Goal: Task Accomplishment & Management: Use online tool/utility

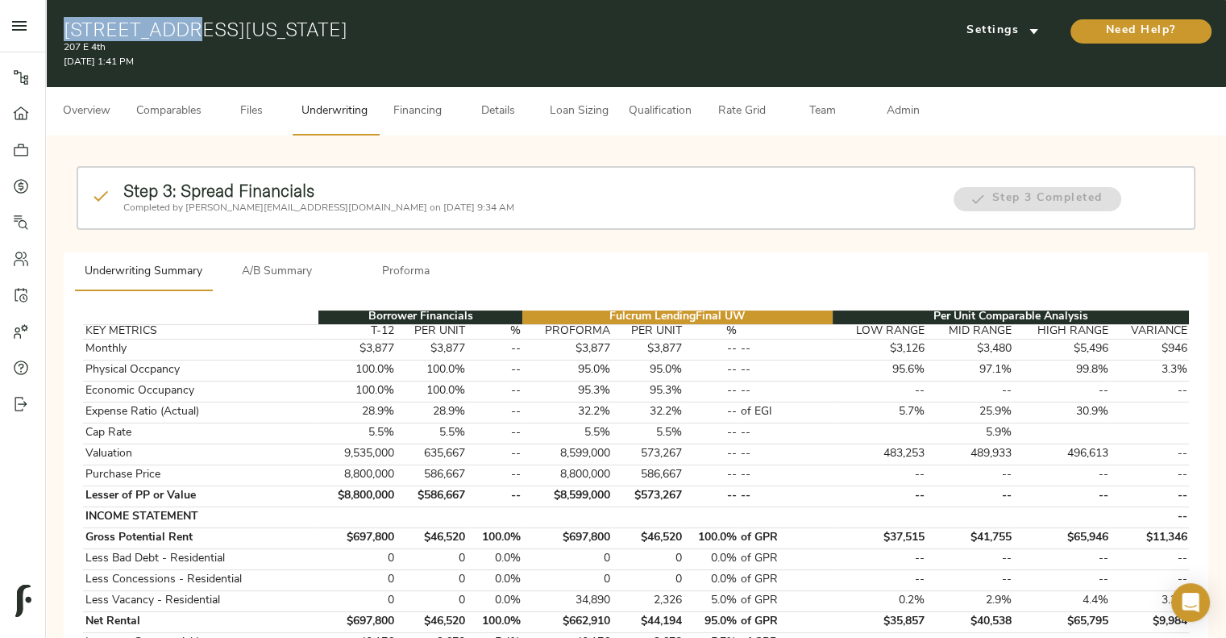
drag, startPoint x: 58, startPoint y: 29, endPoint x: 171, endPoint y: 31, distance: 112.9
click at [171, 31] on div "207 E 4th St, New York, NY 10009 207 E 4th August 28, 2025 1:41 PM Settings Nee…" at bounding box center [636, 43] width 1180 height 87
copy h1 "207 E 4th St"
drag, startPoint x: 183, startPoint y: 24, endPoint x: 361, endPoint y: 37, distance: 178.6
click at [361, 37] on h1 "[STREET_ADDRESS][US_STATE]" at bounding box center [445, 29] width 763 height 23
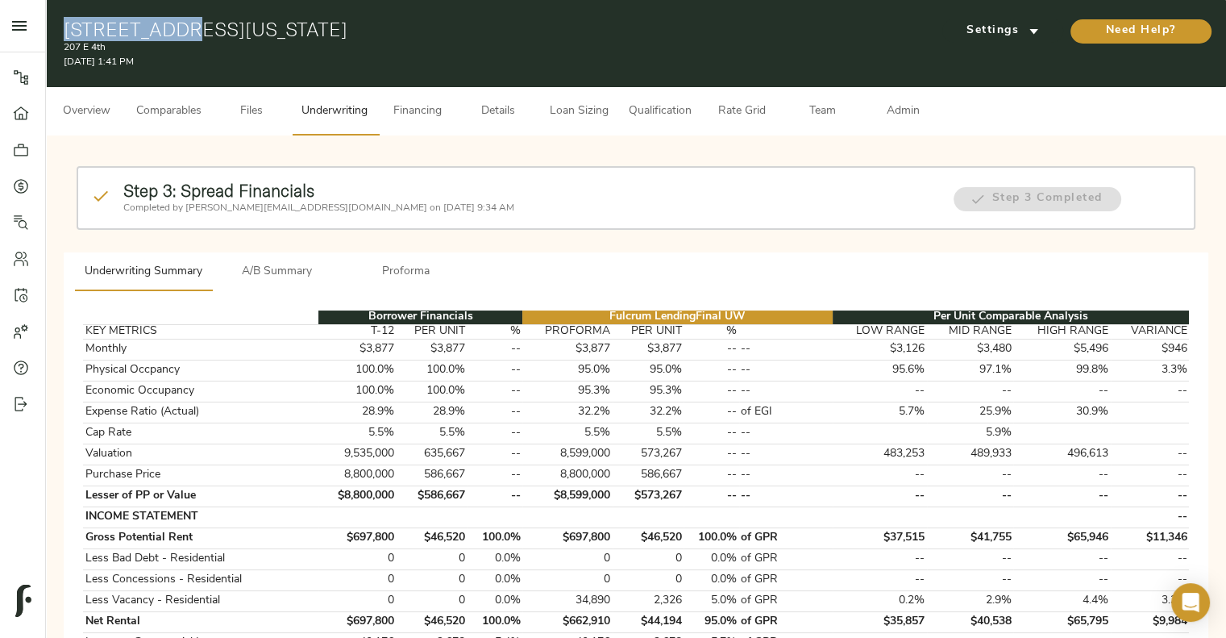
copy h1 "New York, NY 10009"
click at [293, 268] on span "A/B Summary" at bounding box center [277, 272] width 110 height 20
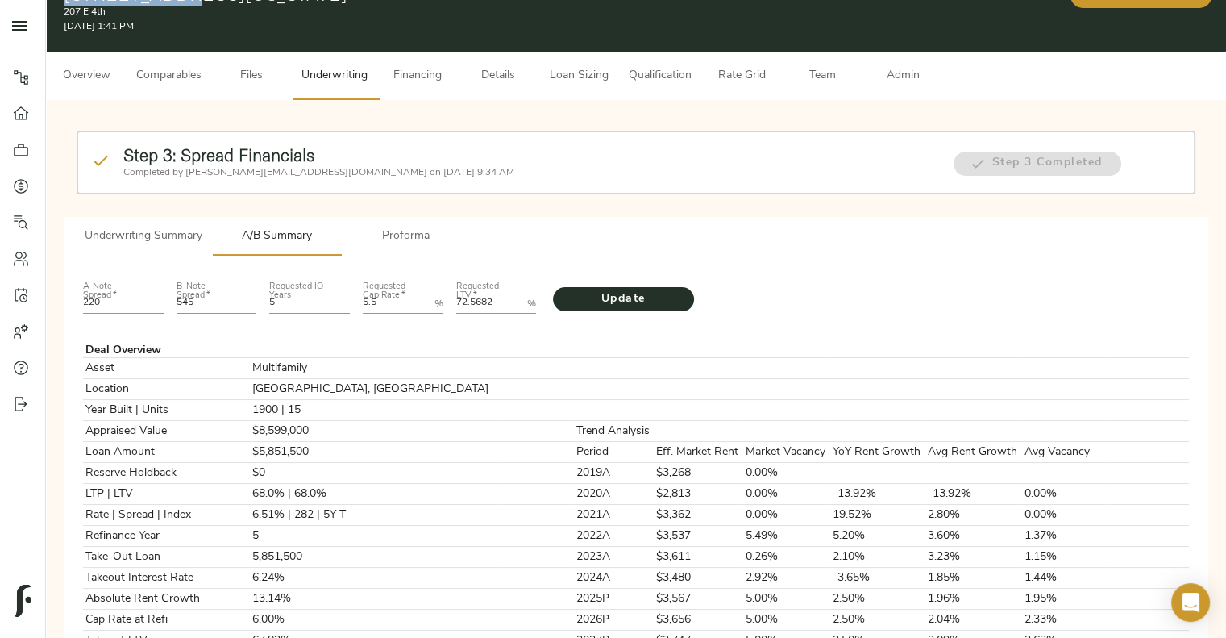
scroll to position [6, 0]
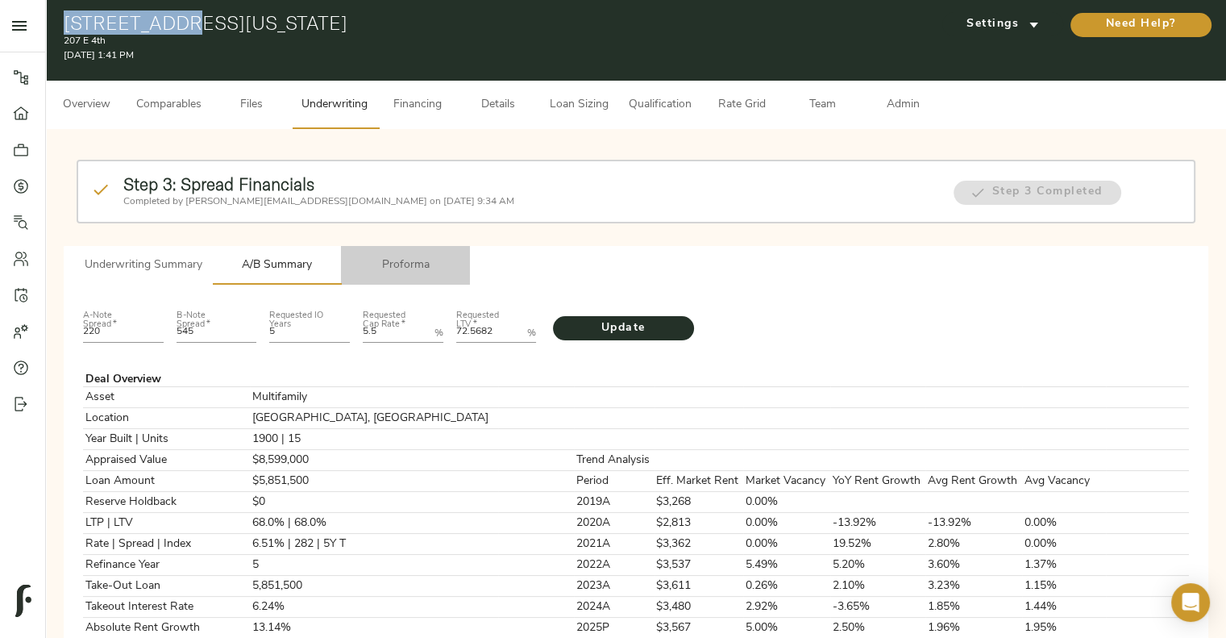
click at [393, 256] on span "Proforma" at bounding box center [406, 266] width 110 height 20
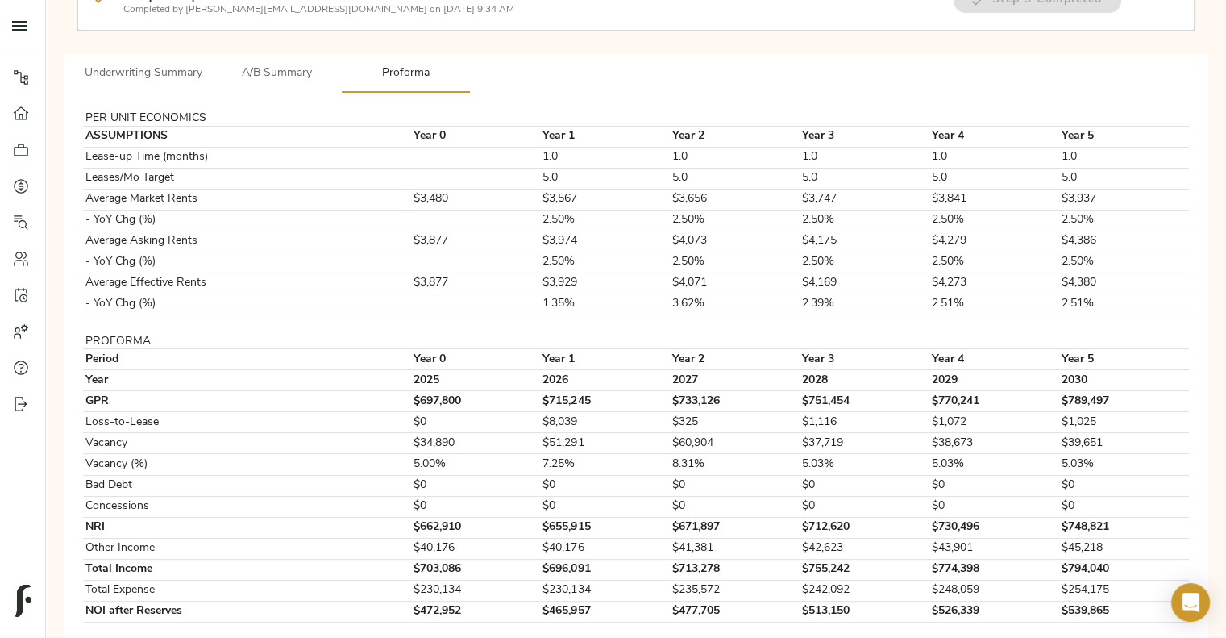
scroll to position [209, 0]
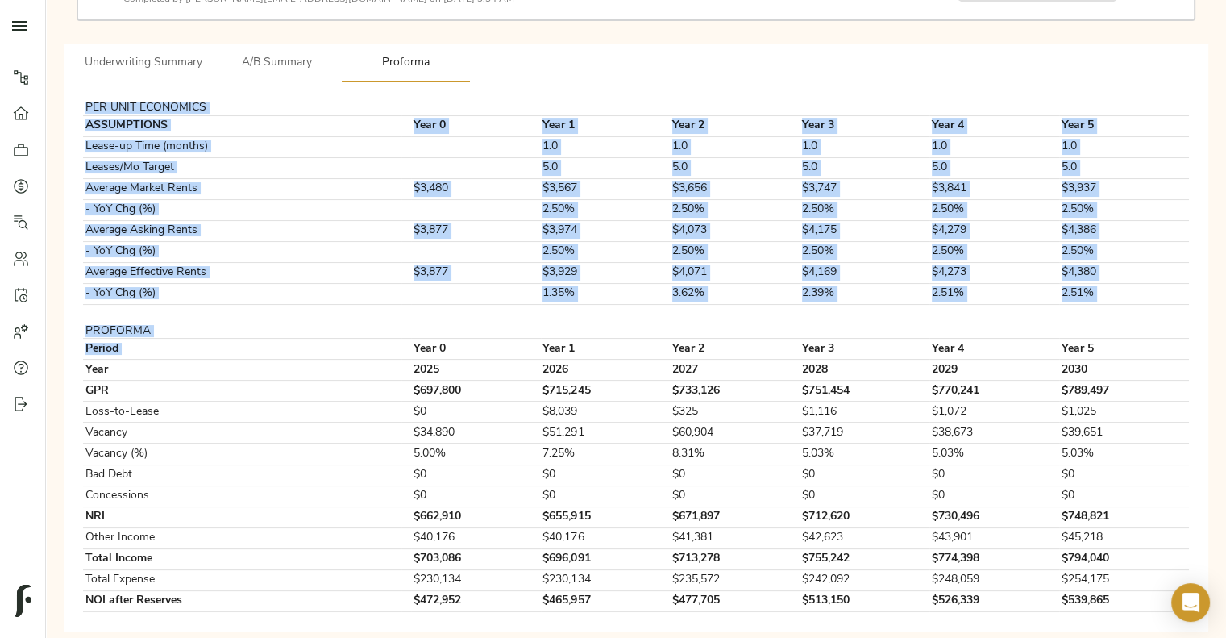
drag, startPoint x: 401, startPoint y: 344, endPoint x: 1070, endPoint y: 619, distance: 723.4
click at [1070, 619] on div "PER UNIT ECONOMICS ASSUMPTIONS Year 0 Year 1 Year 2 Year 3 Year 4 Year 5 Lease-…" at bounding box center [636, 356] width 1145 height 549
copy tbody "PER UNIT ECONOMICS ASSUMPTIONS Year 0 Year 1 Year 2 Year 3 Year 4 Year 5 Lease-…"
click at [193, 56] on span "Underwriting Summary" at bounding box center [144, 63] width 118 height 20
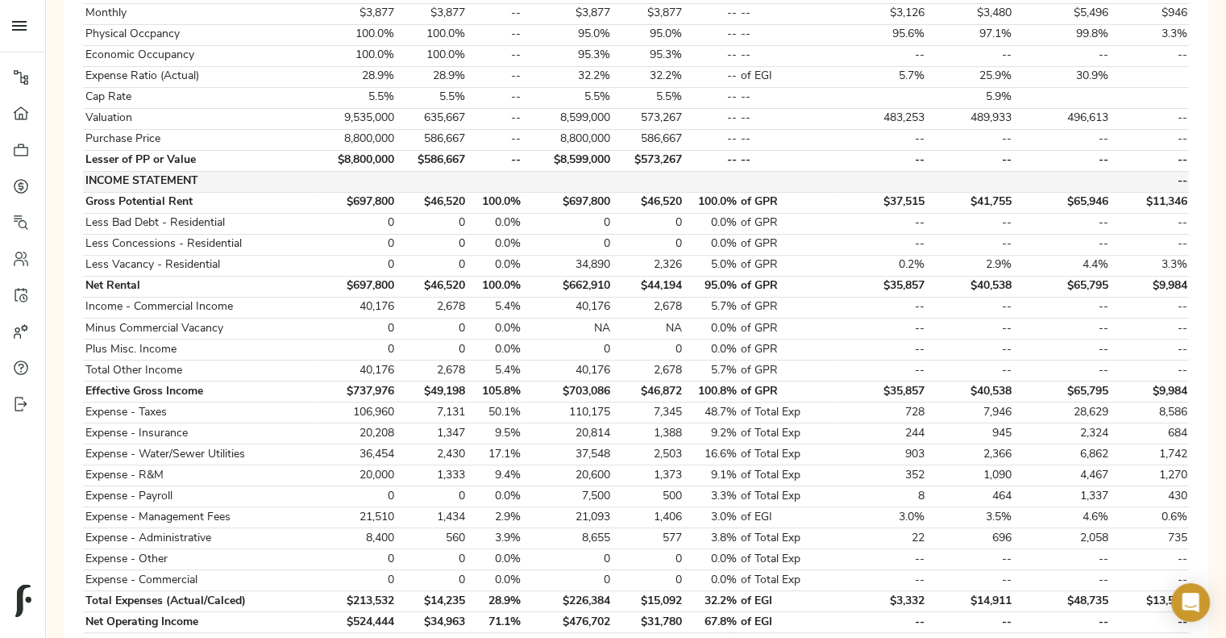
scroll to position [335, 0]
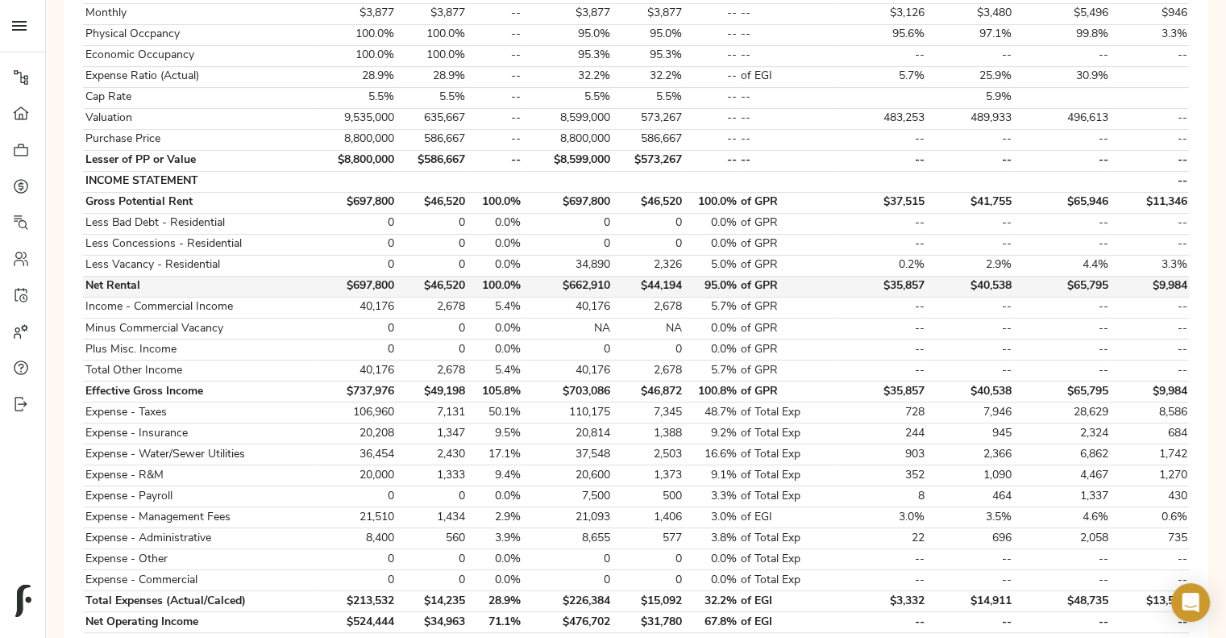
click at [589, 279] on td "$662,910" at bounding box center [566, 286] width 89 height 21
copy td "$662,910"
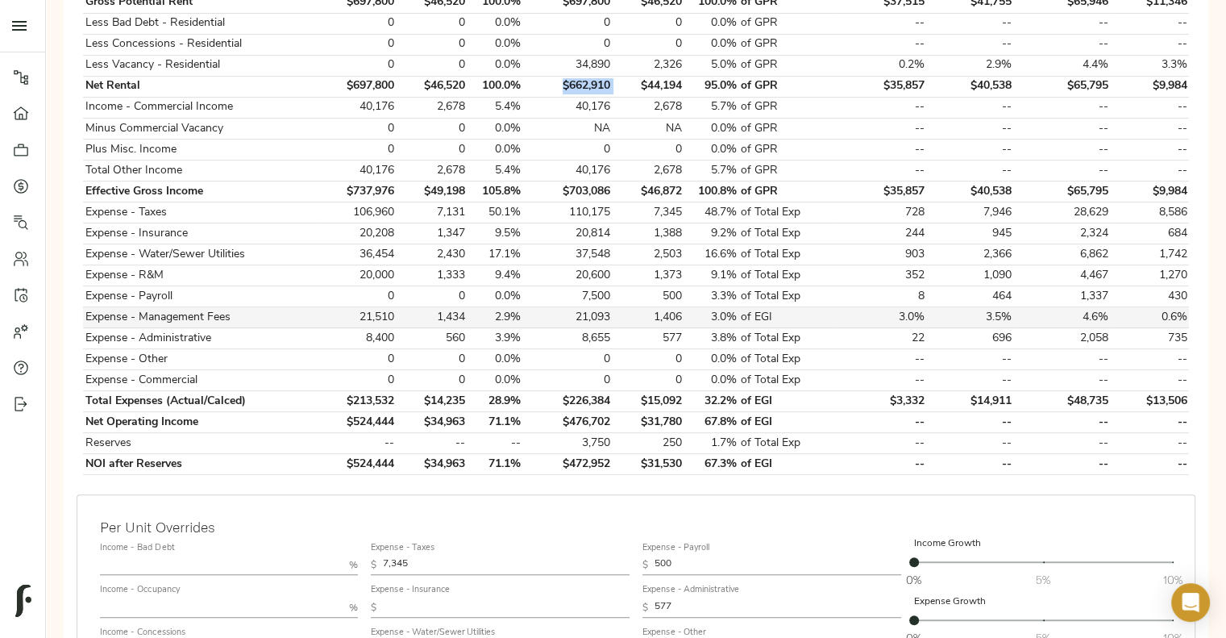
scroll to position [545, 0]
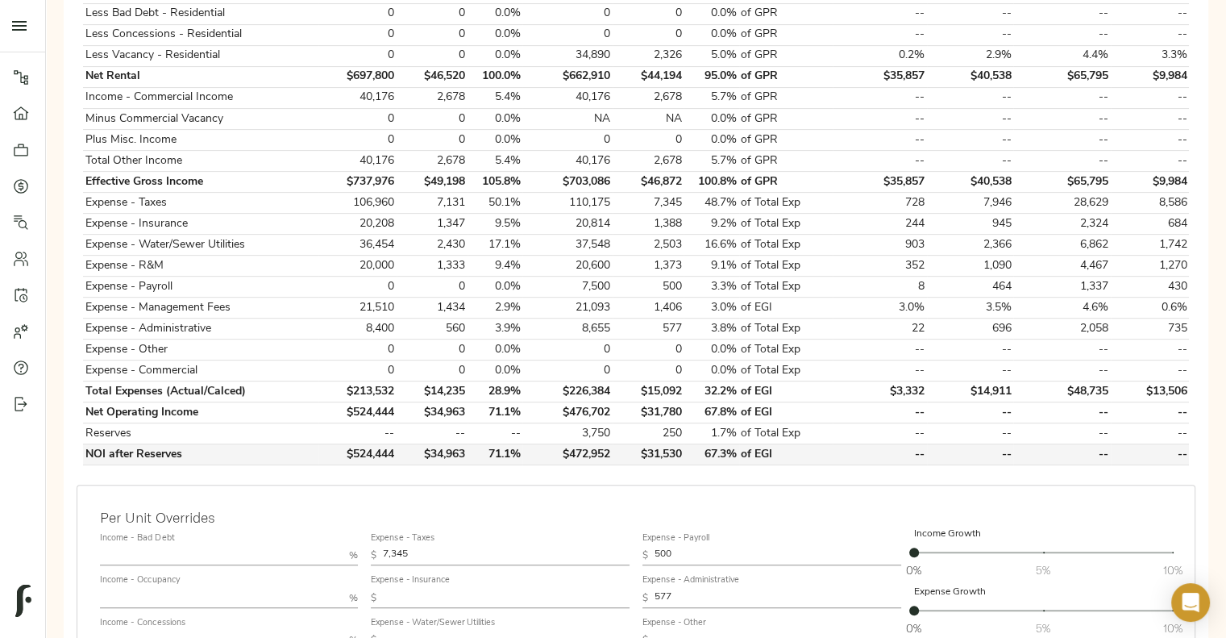
click at [598, 447] on td "$472,952" at bounding box center [566, 454] width 89 height 21
copy td "$472,952"
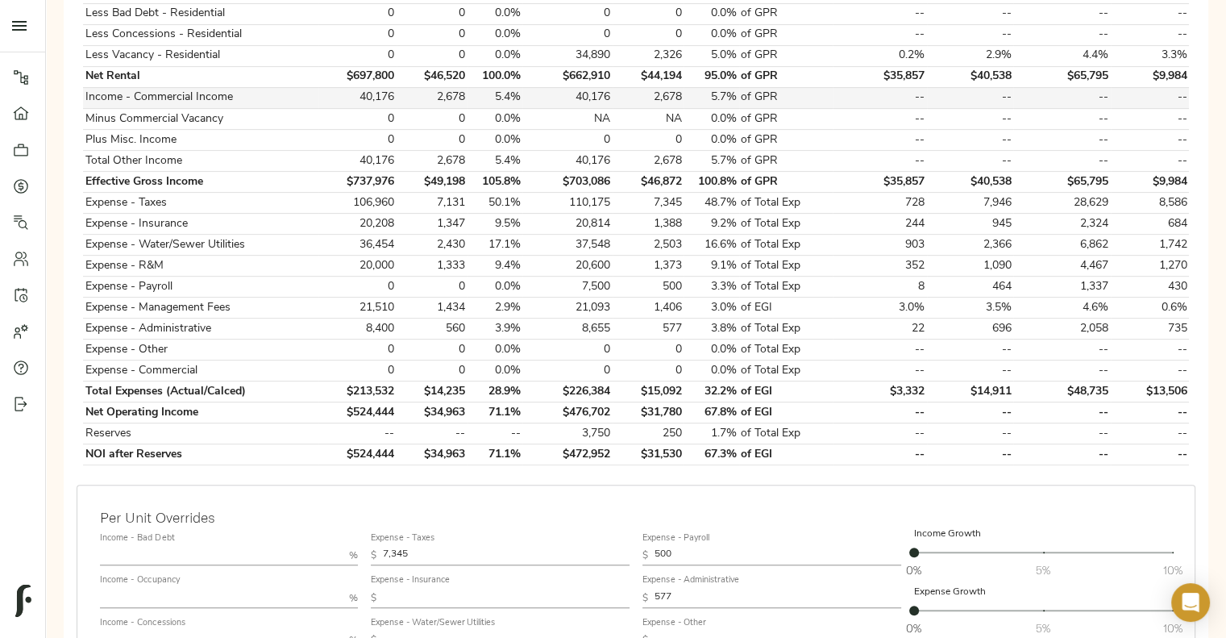
click at [603, 93] on td "40,176" at bounding box center [566, 97] width 89 height 21
copy td "40,176"
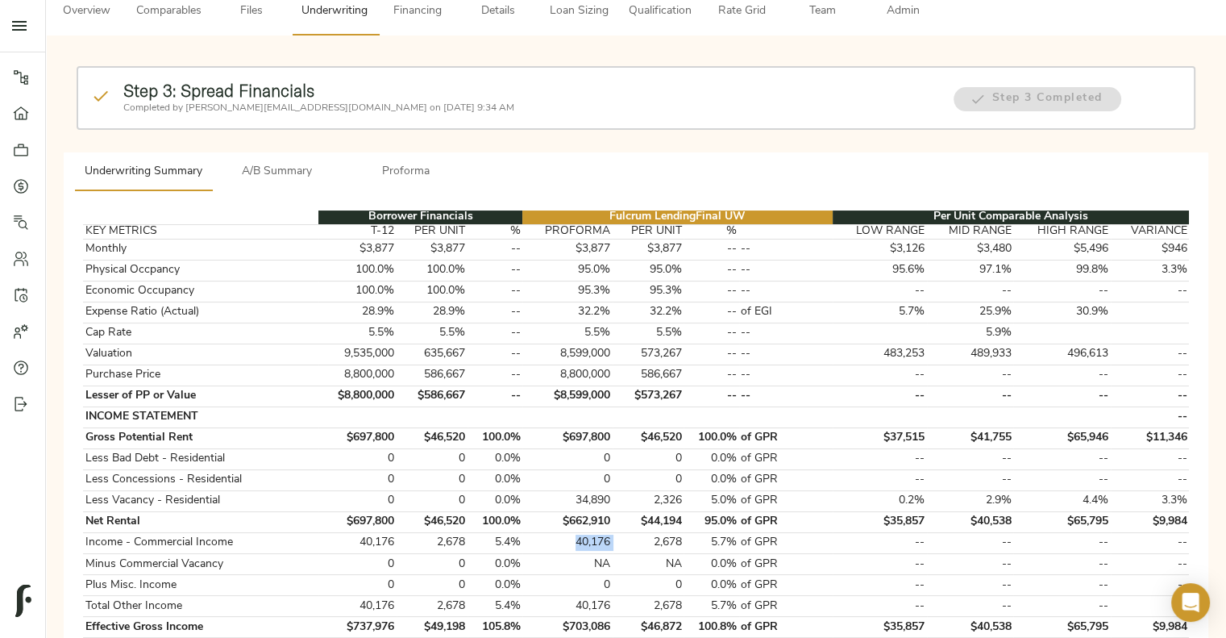
scroll to position [97, 0]
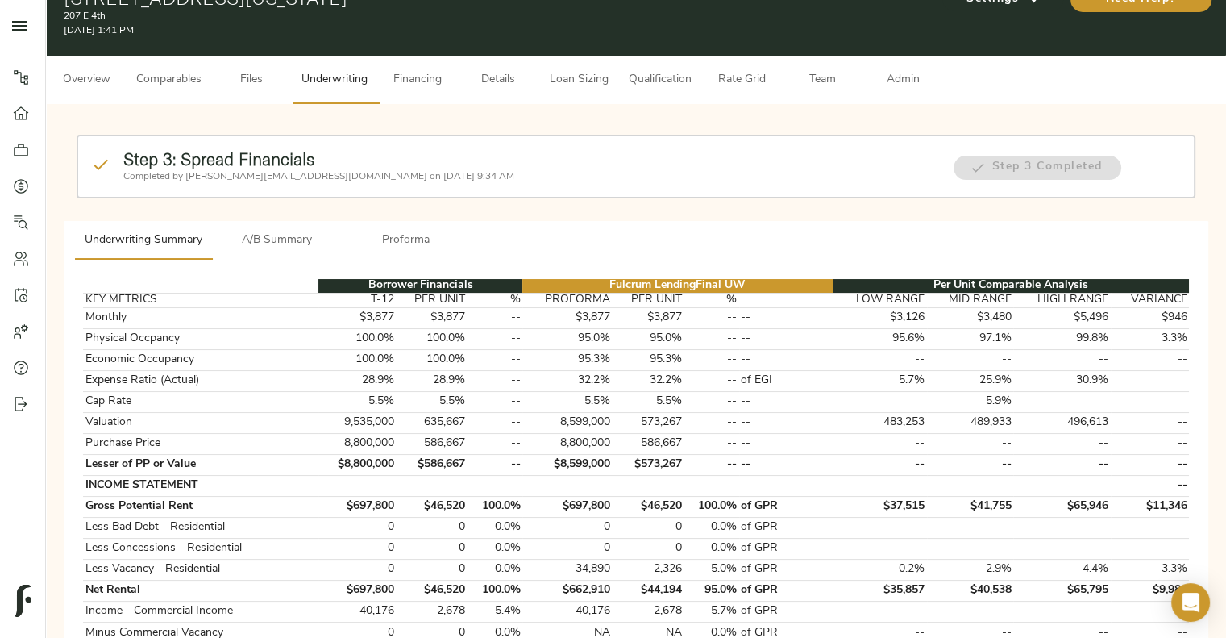
scroll to position [0, 0]
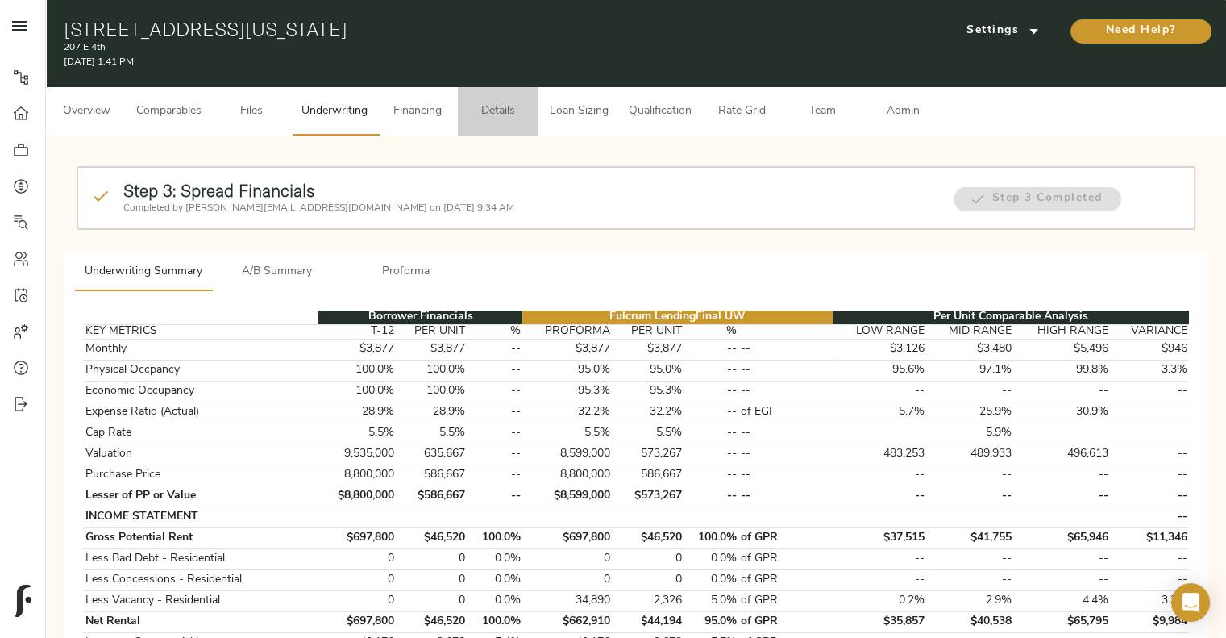
click at [477, 113] on span "Details" at bounding box center [498, 112] width 61 height 20
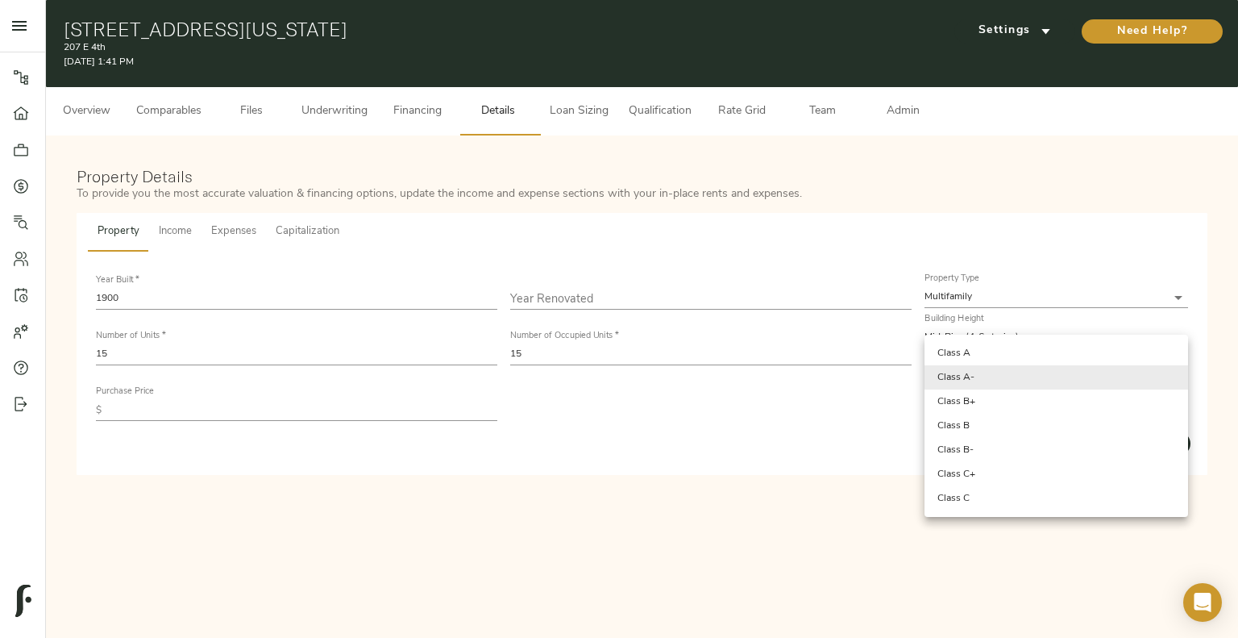
click at [950, 383] on body "207 E 4th - 207 E 4th St, New York, NY 10009 Pipeline Dashboard Portfolio Quote…" at bounding box center [619, 319] width 1238 height 638
click at [979, 357] on li "Class A" at bounding box center [1057, 353] width 264 height 24
type input "Class A"
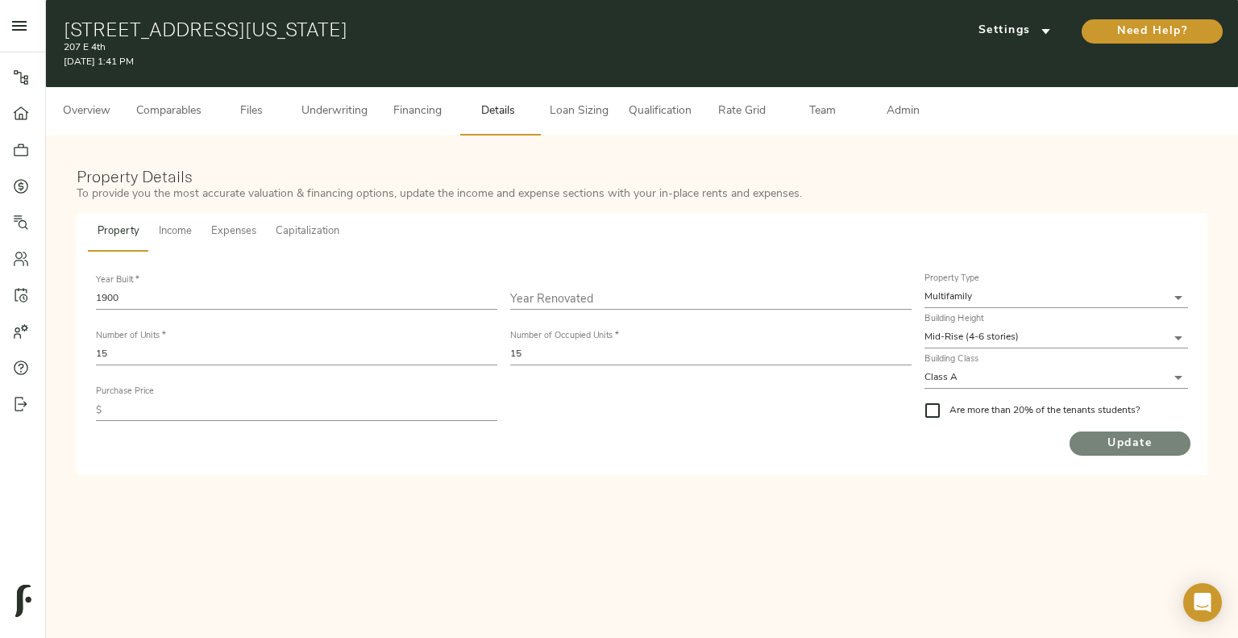
click at [1112, 447] on span "Update" at bounding box center [1130, 444] width 121 height 20
click at [319, 402] on input "text" at bounding box center [302, 410] width 389 height 22
type input "8,800,000"
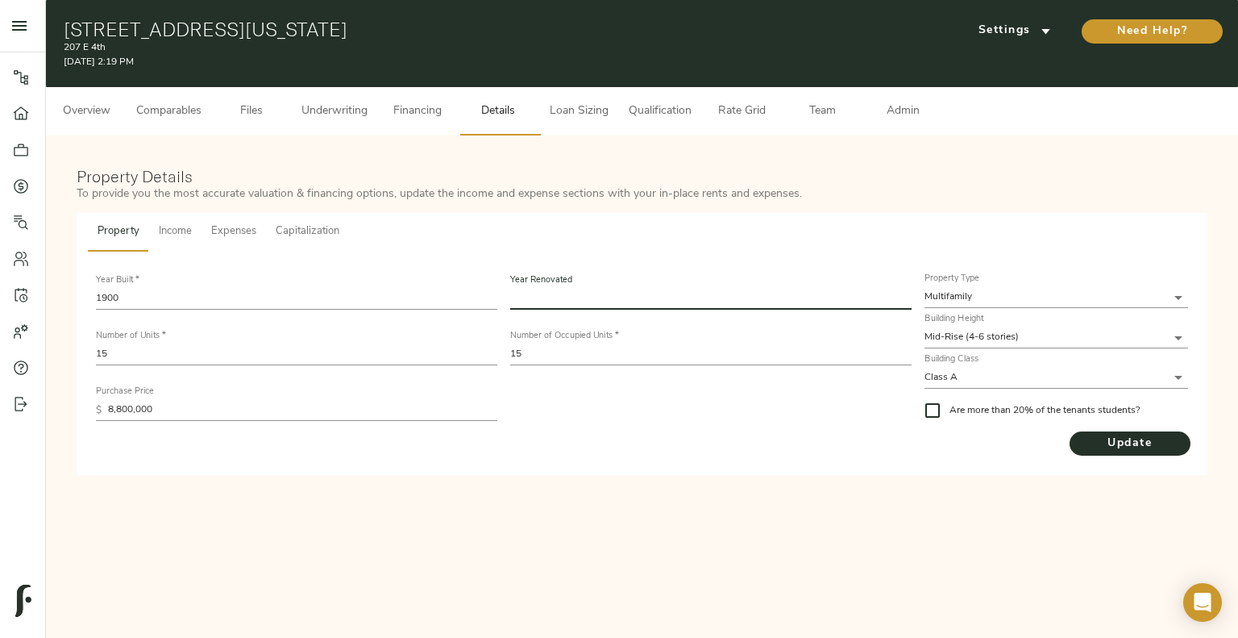
click at [543, 297] on input "text" at bounding box center [710, 299] width 401 height 22
type input "2024"
click at [1099, 436] on span "Update" at bounding box center [1130, 444] width 121 height 20
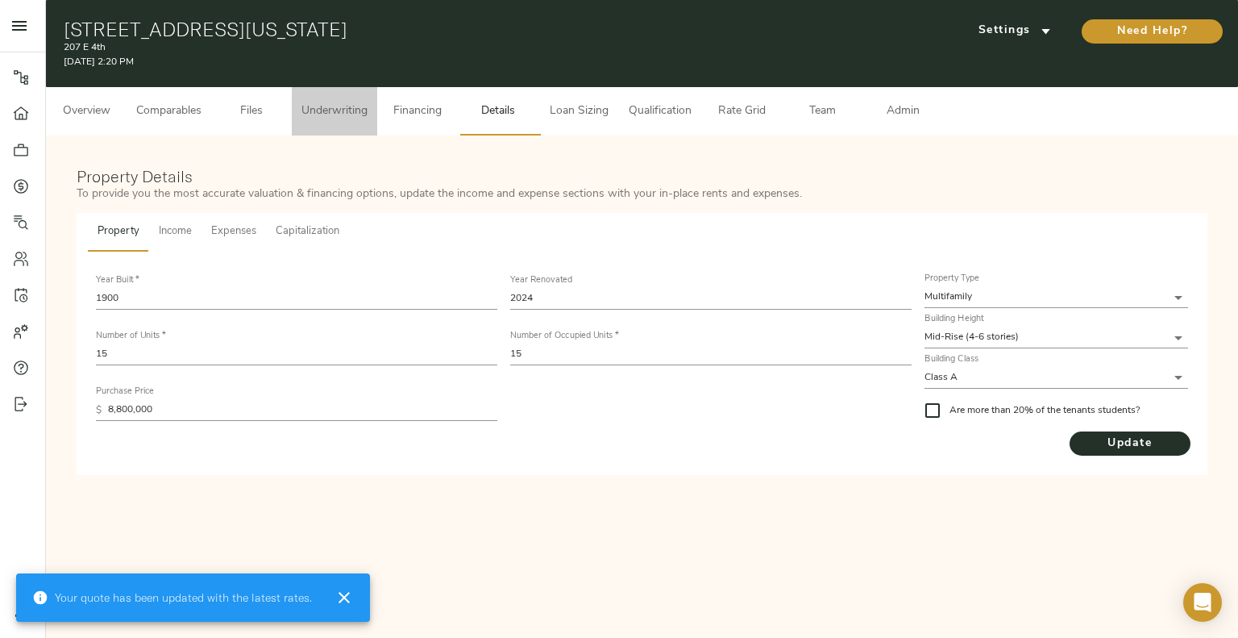
click at [331, 117] on span "Underwriting" at bounding box center [334, 112] width 66 height 20
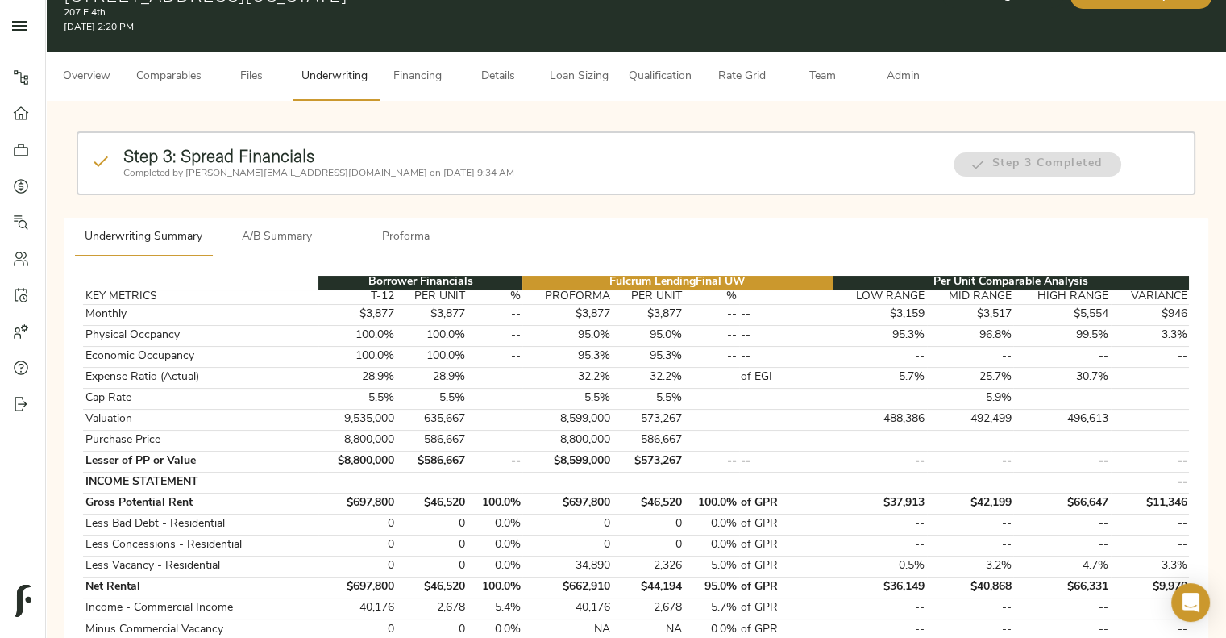
scroll to position [23, 0]
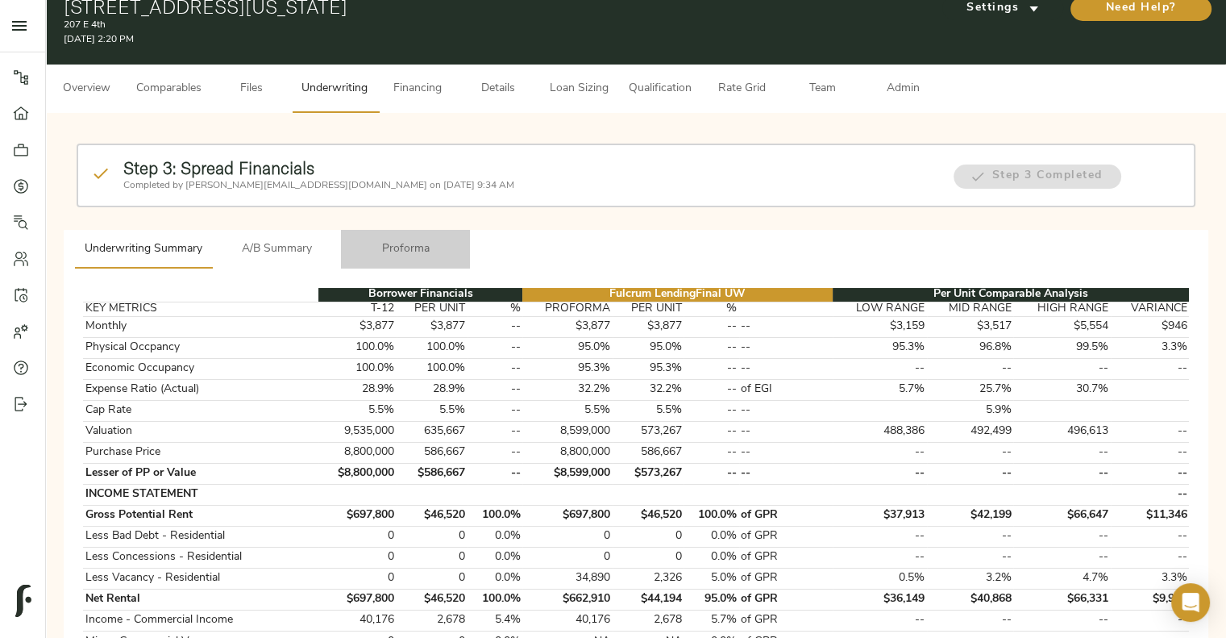
click at [412, 254] on span "Proforma" at bounding box center [406, 249] width 110 height 20
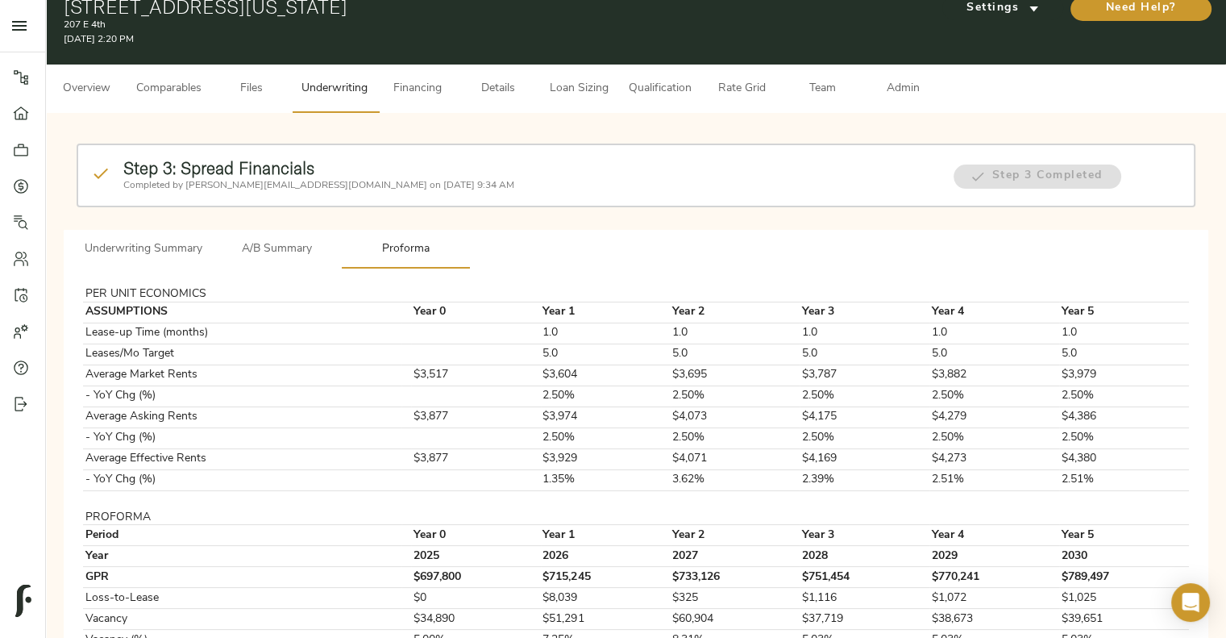
scroll to position [0, 0]
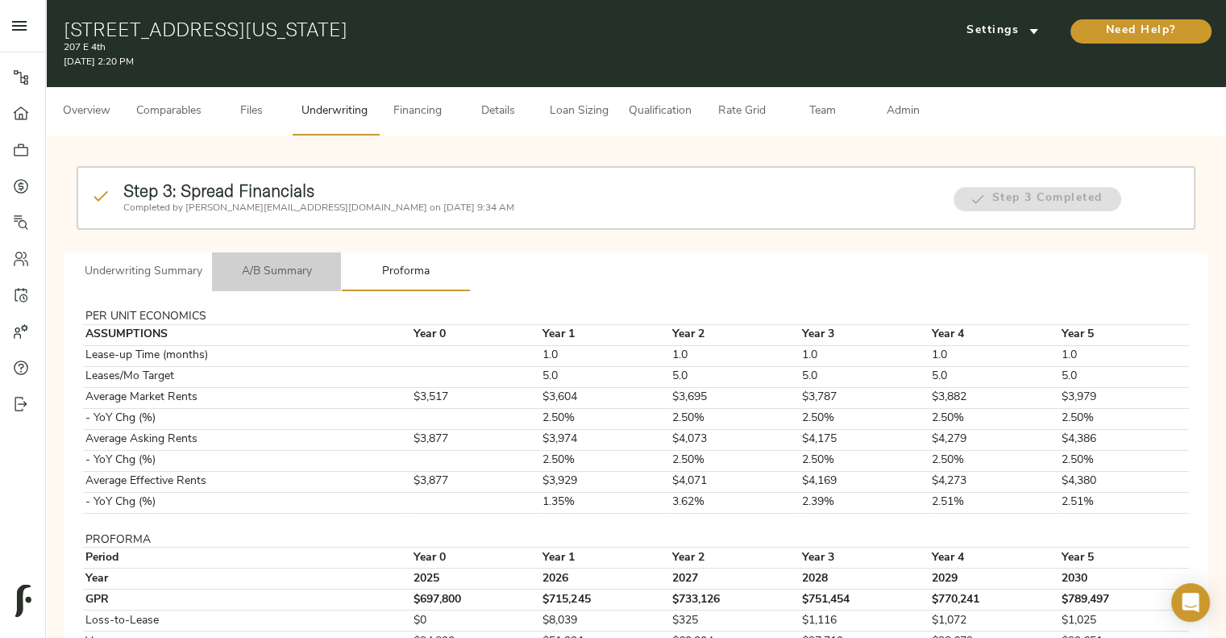
click at [288, 264] on span "A/B Summary" at bounding box center [277, 272] width 110 height 20
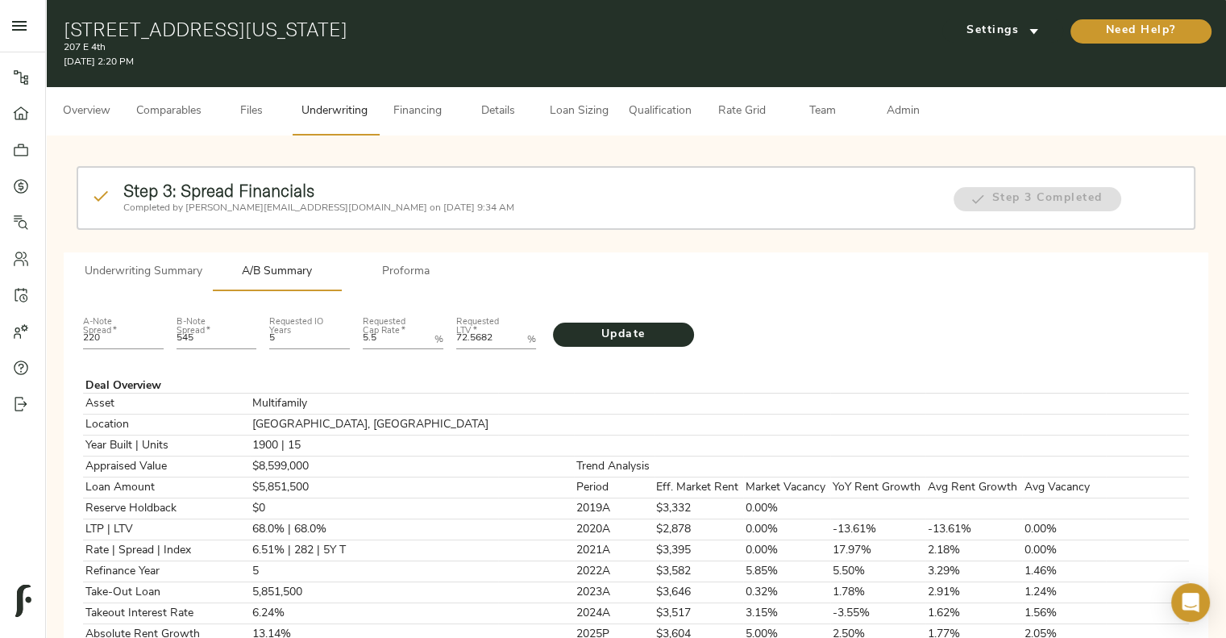
click at [157, 275] on span "Underwriting Summary" at bounding box center [144, 272] width 118 height 20
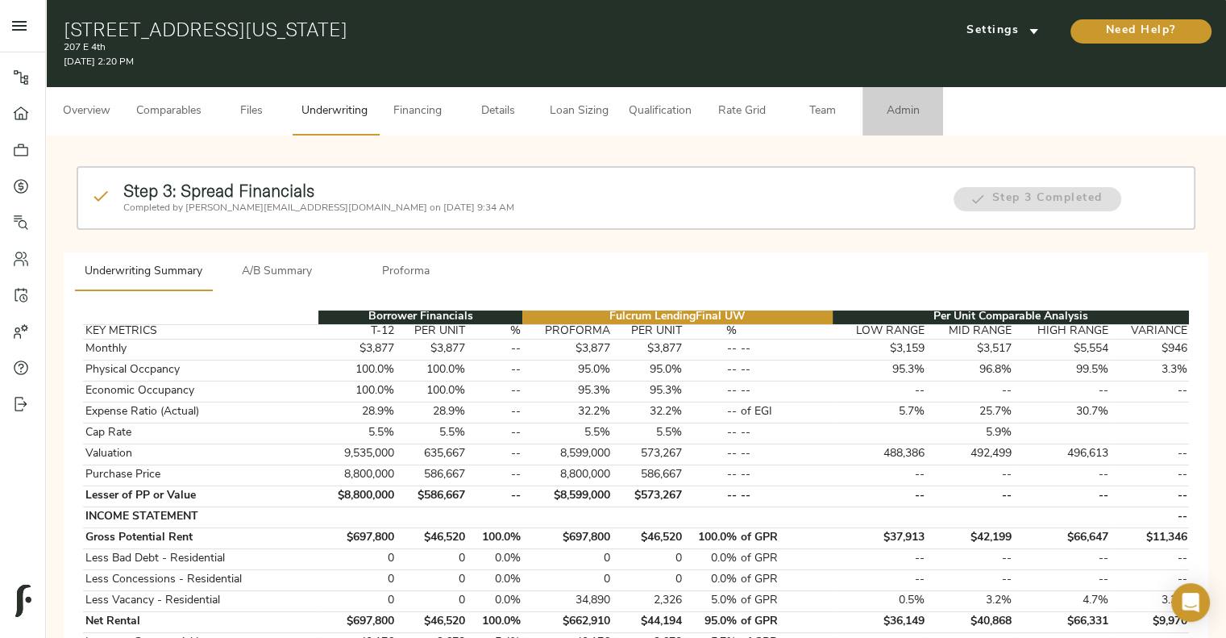
click at [906, 109] on span "Admin" at bounding box center [902, 112] width 61 height 20
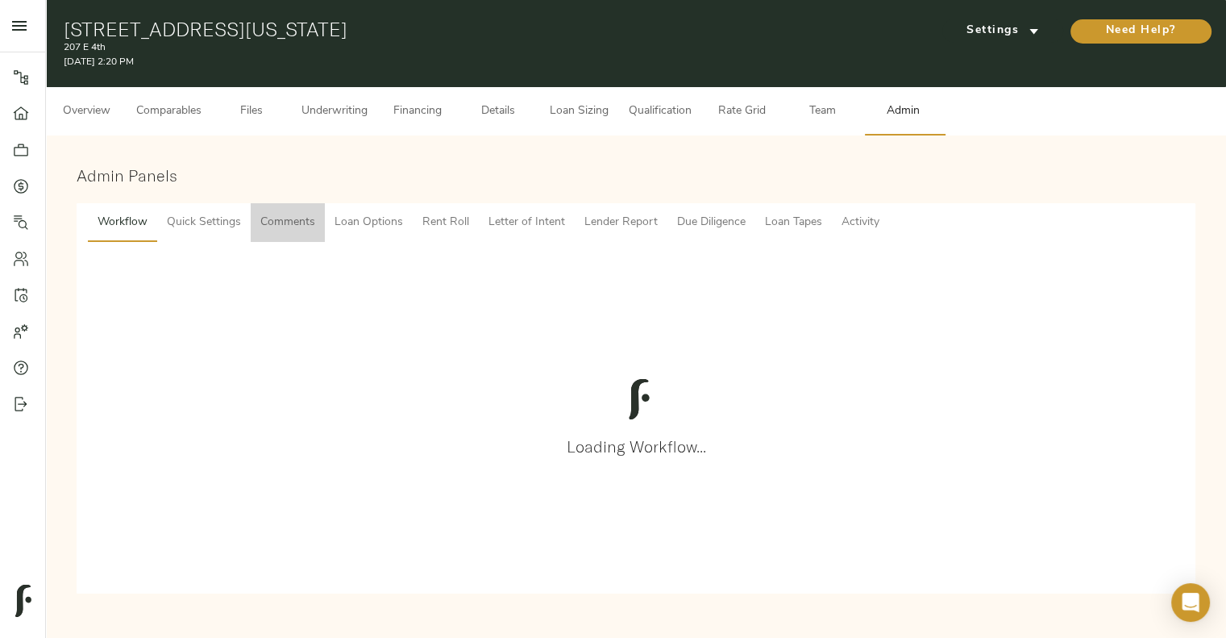
click at [281, 218] on span "Comments" at bounding box center [287, 223] width 55 height 20
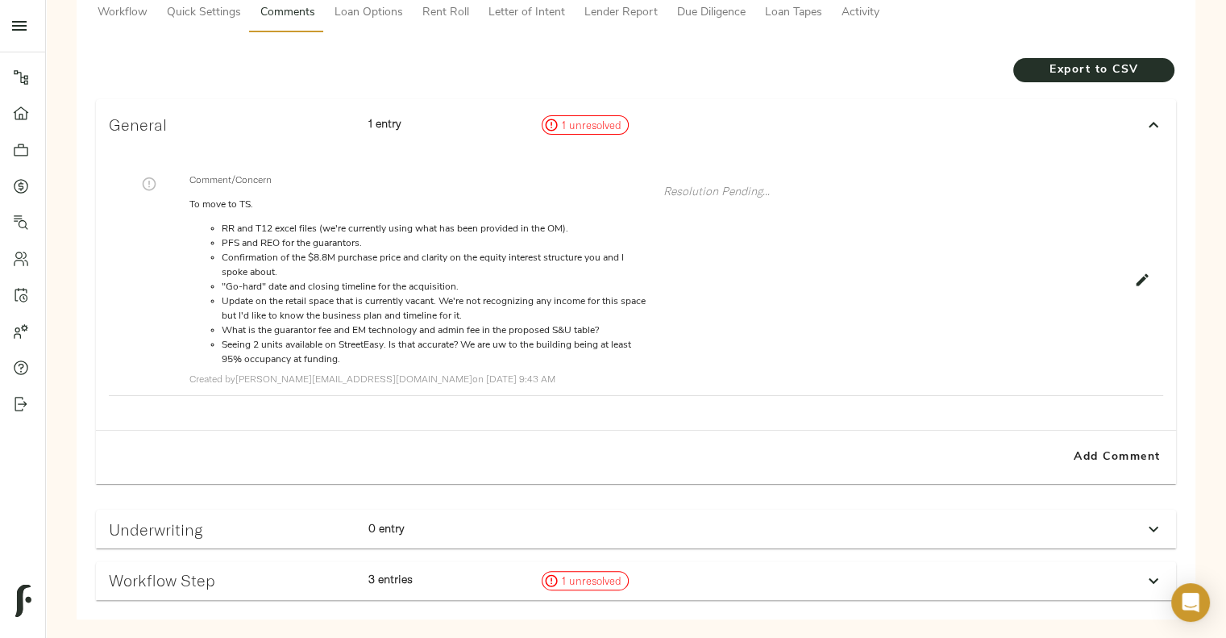
scroll to position [216, 0]
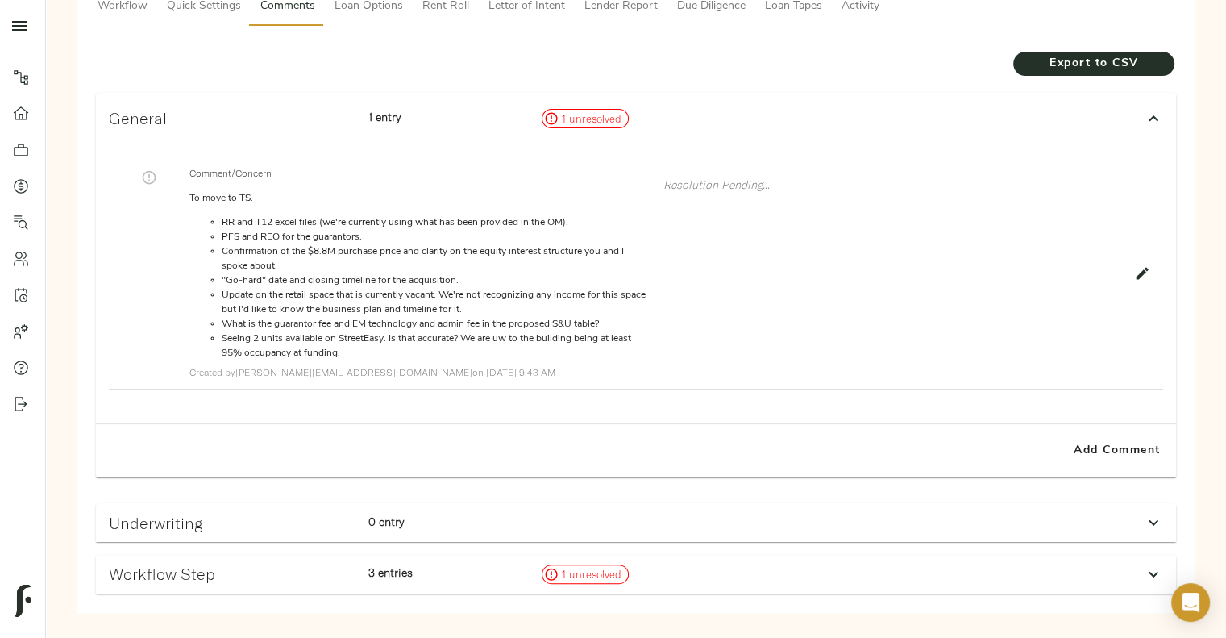
click at [355, 589] on div "Workflow Step" at bounding box center [232, 574] width 260 height 32
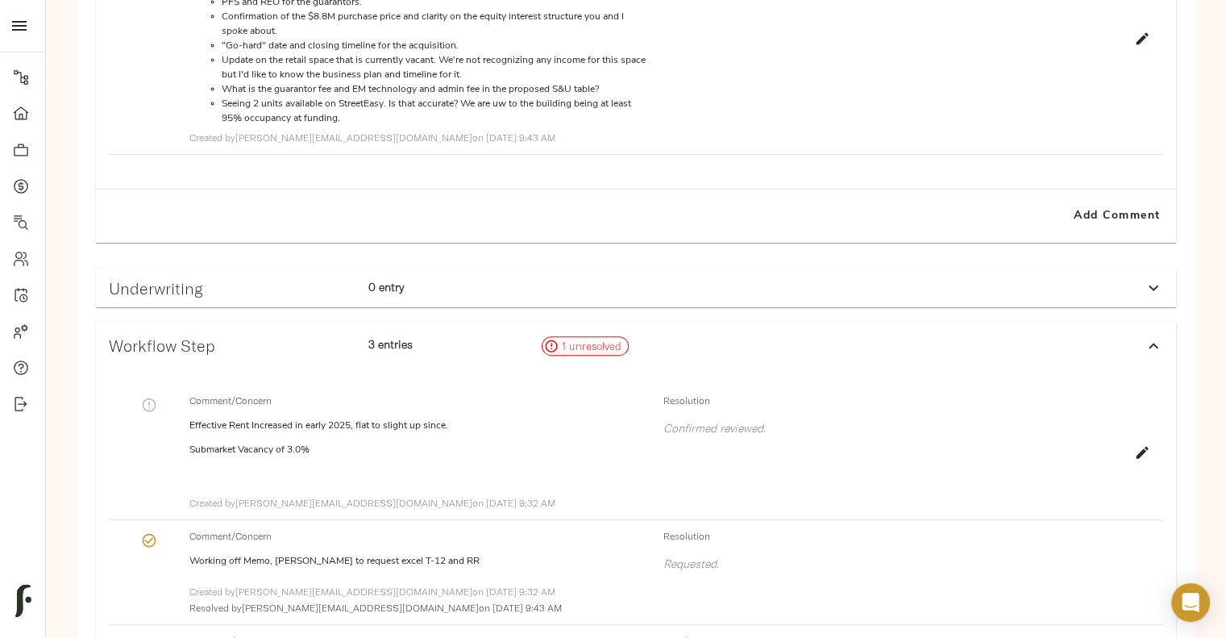
scroll to position [625, 0]
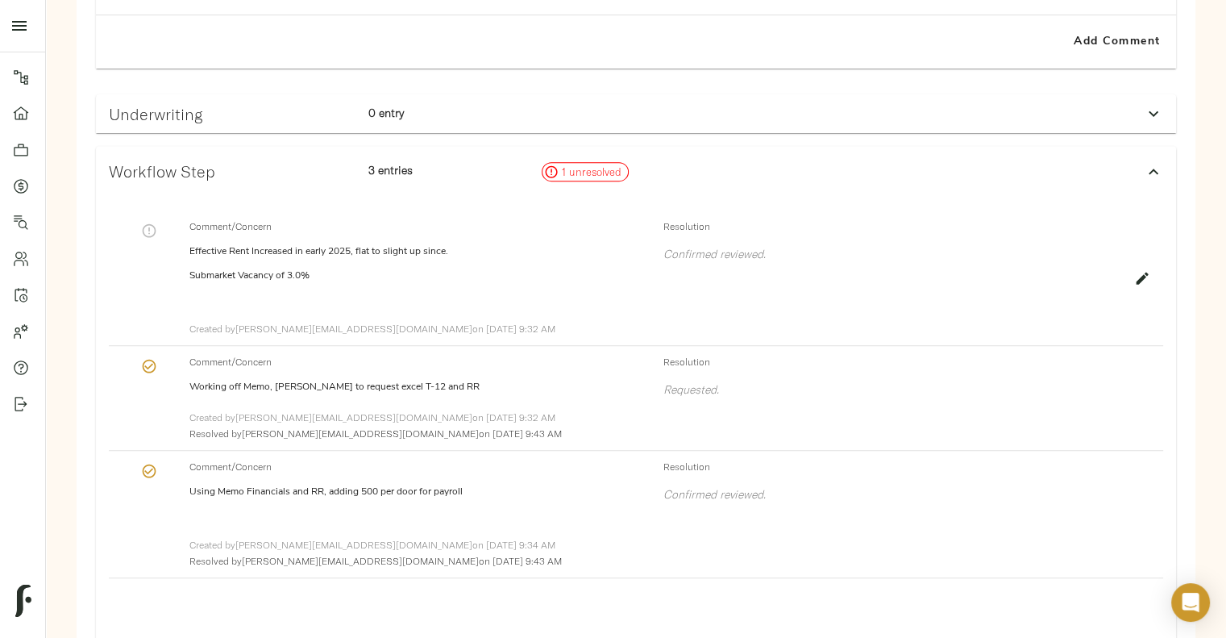
click at [447, 189] on div "Workflow Step 3 entries 1 unresolved" at bounding box center [636, 172] width 1080 height 52
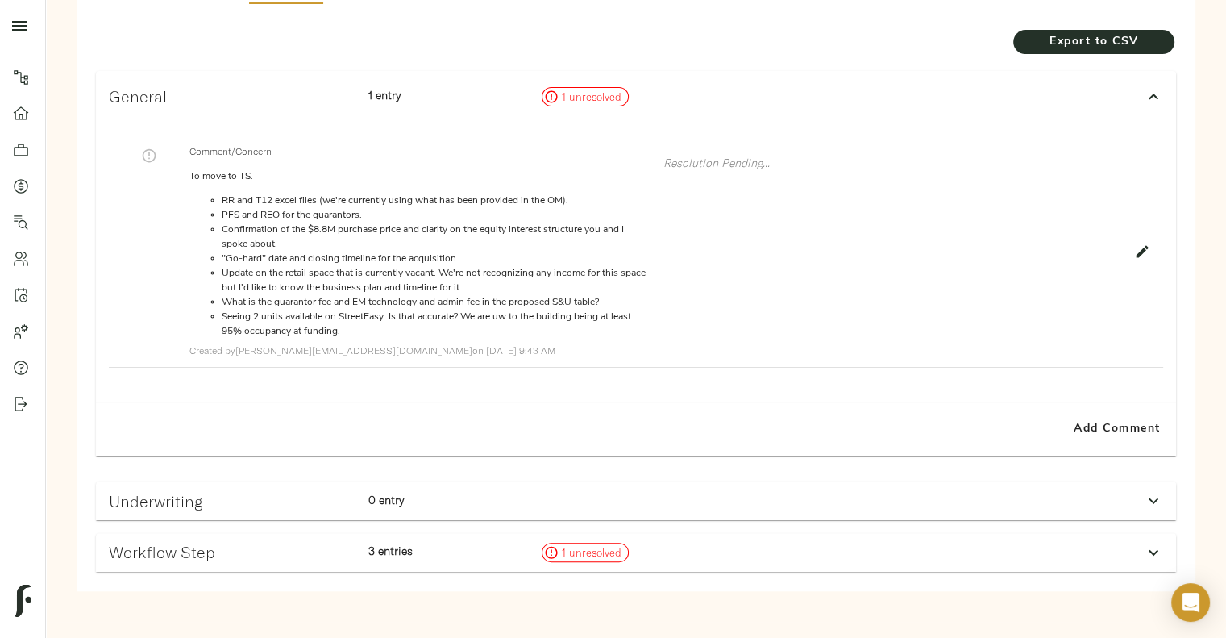
scroll to position [0, 0]
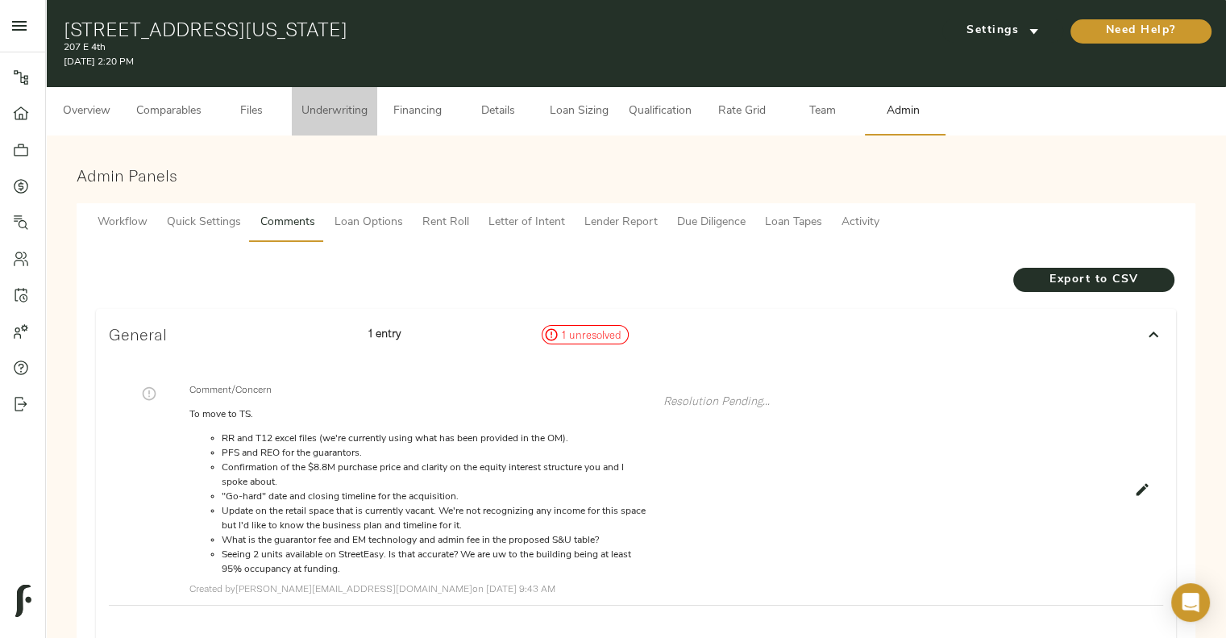
click at [359, 125] on button "Underwriting" at bounding box center [334, 111] width 85 height 48
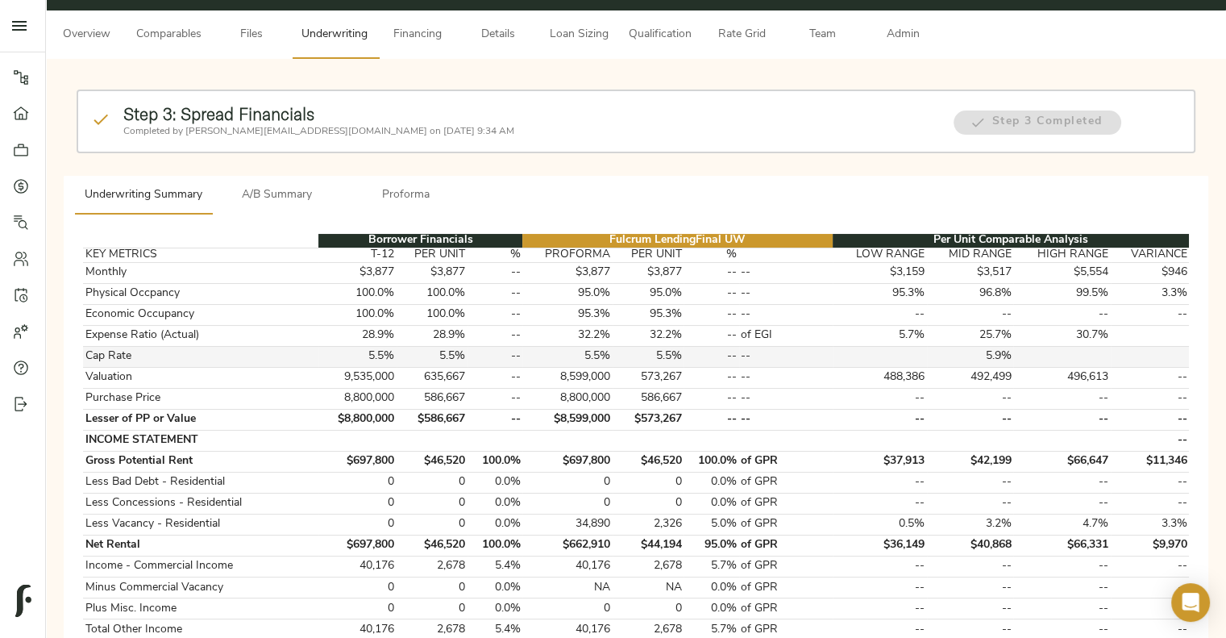
scroll to position [76, 0]
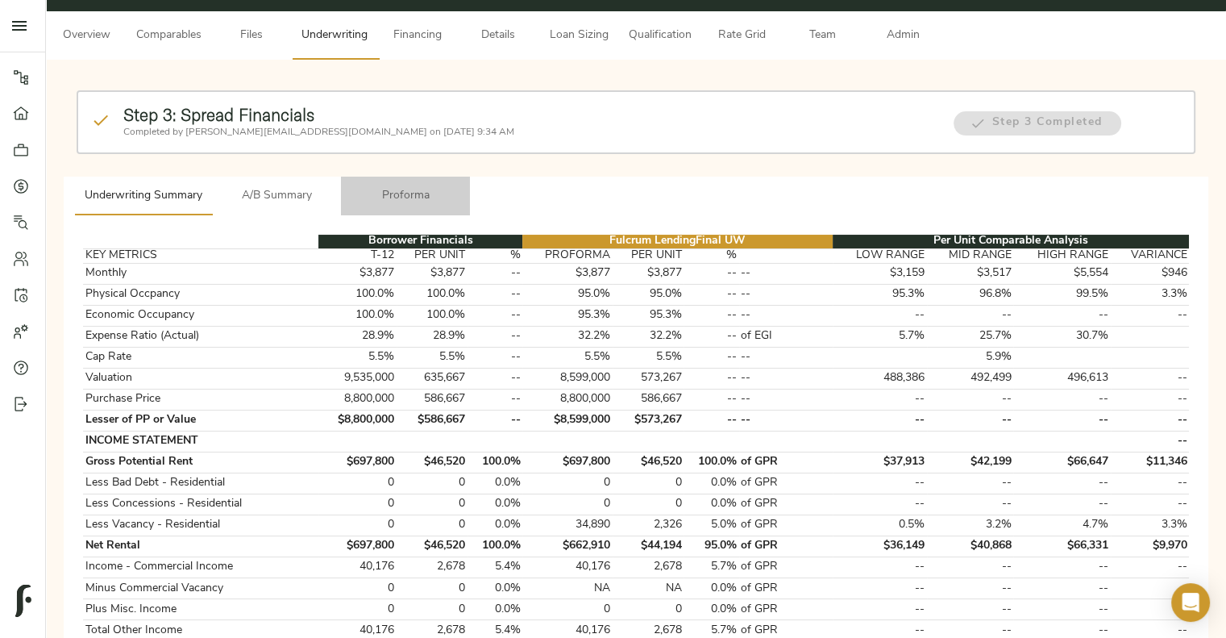
click at [402, 199] on span "Proforma" at bounding box center [406, 196] width 110 height 20
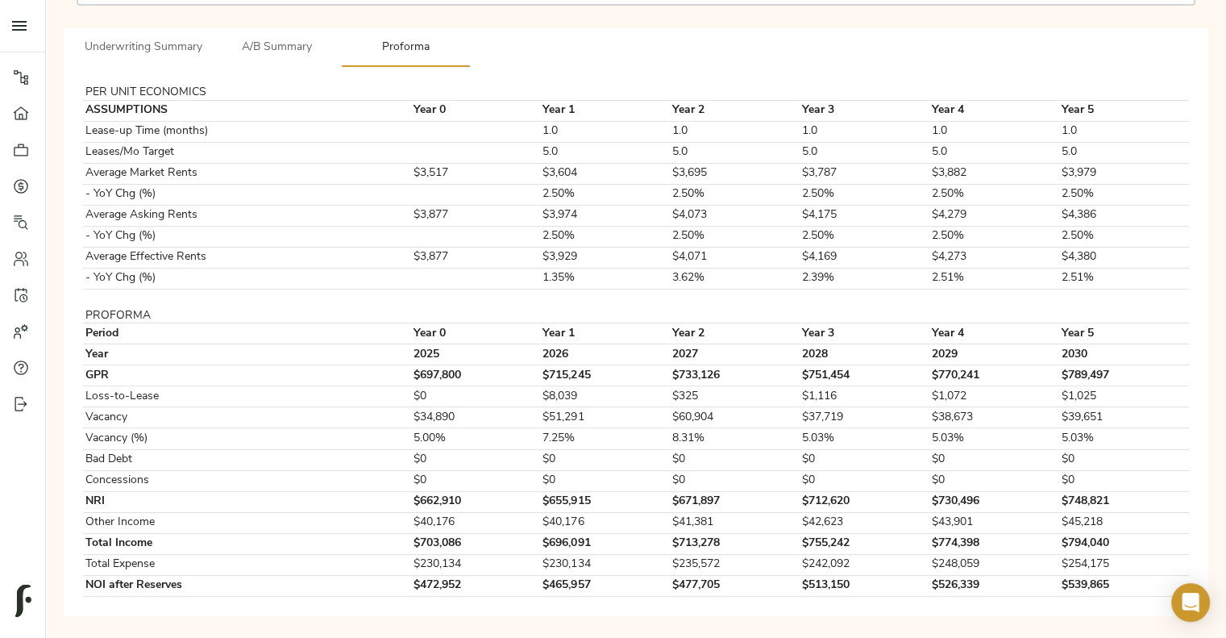
scroll to position [225, 0]
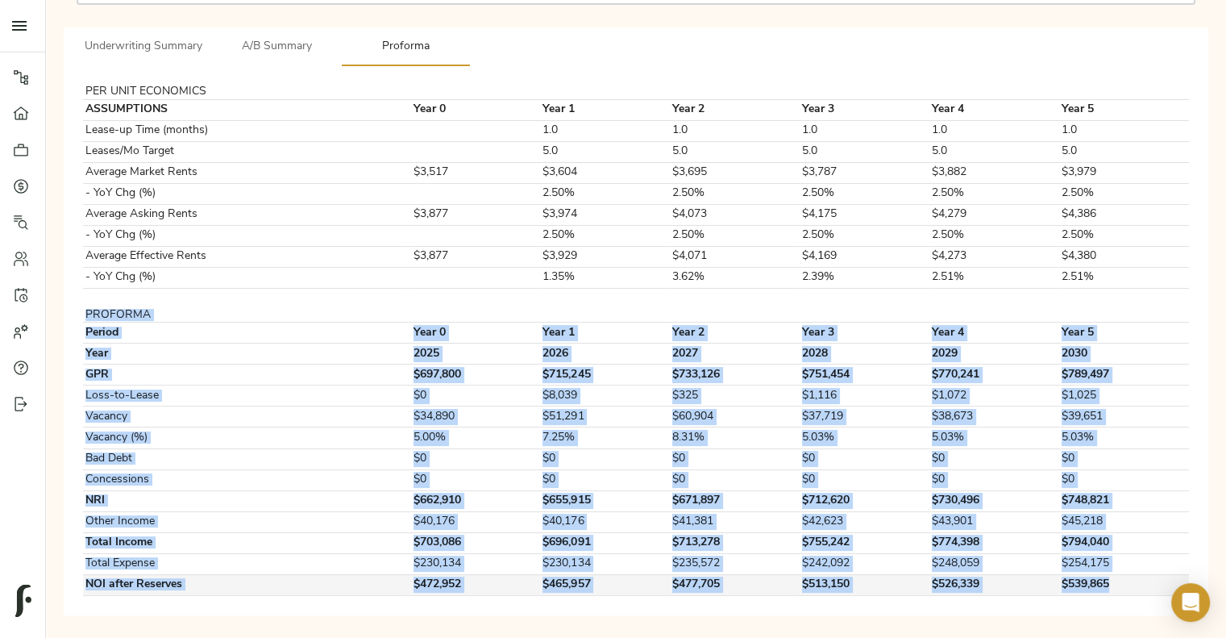
drag, startPoint x: 85, startPoint y: 305, endPoint x: 1116, endPoint y: 580, distance: 1067.1
click at [1116, 580] on table "PER UNIT ECONOMICS ASSUMPTIONS Year 0 Year 1 Year 2 Year 3 Year 4 Year 5 Lease-…" at bounding box center [636, 340] width 1106 height 510
copy tbody "PROFORMA Period Year 0 Year 1 Year 2 Year 3 Year 4 Year 5 Year [DATE] 2026 2027…"
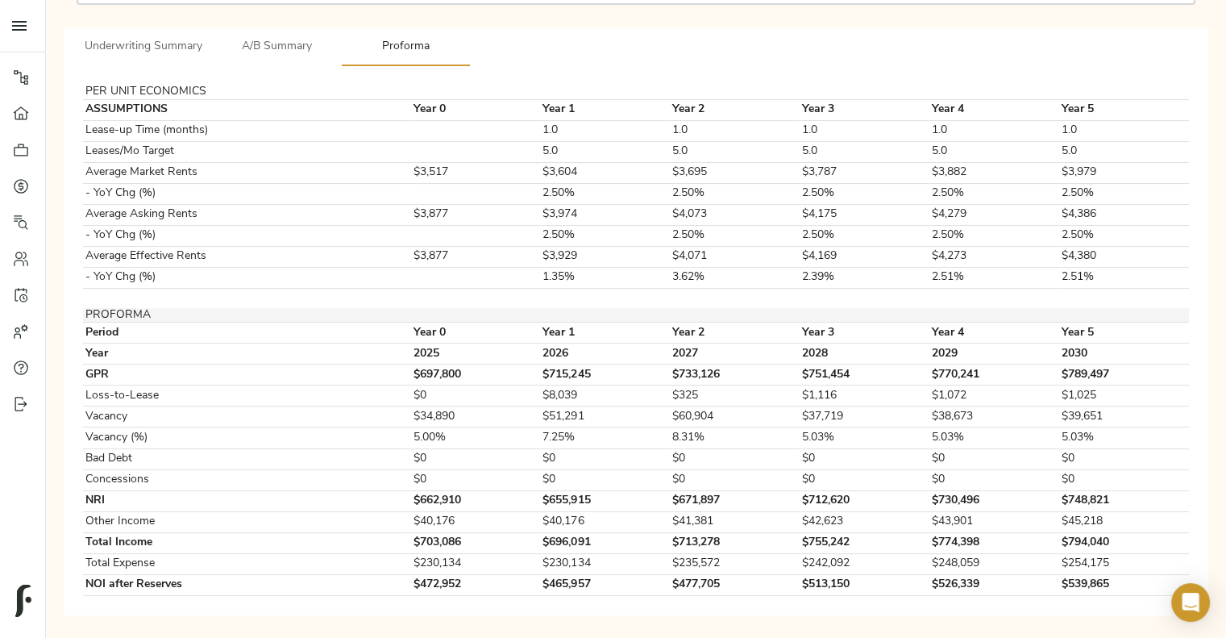
click at [331, 308] on td "PROFORMA" at bounding box center [242, 315] width 318 height 15
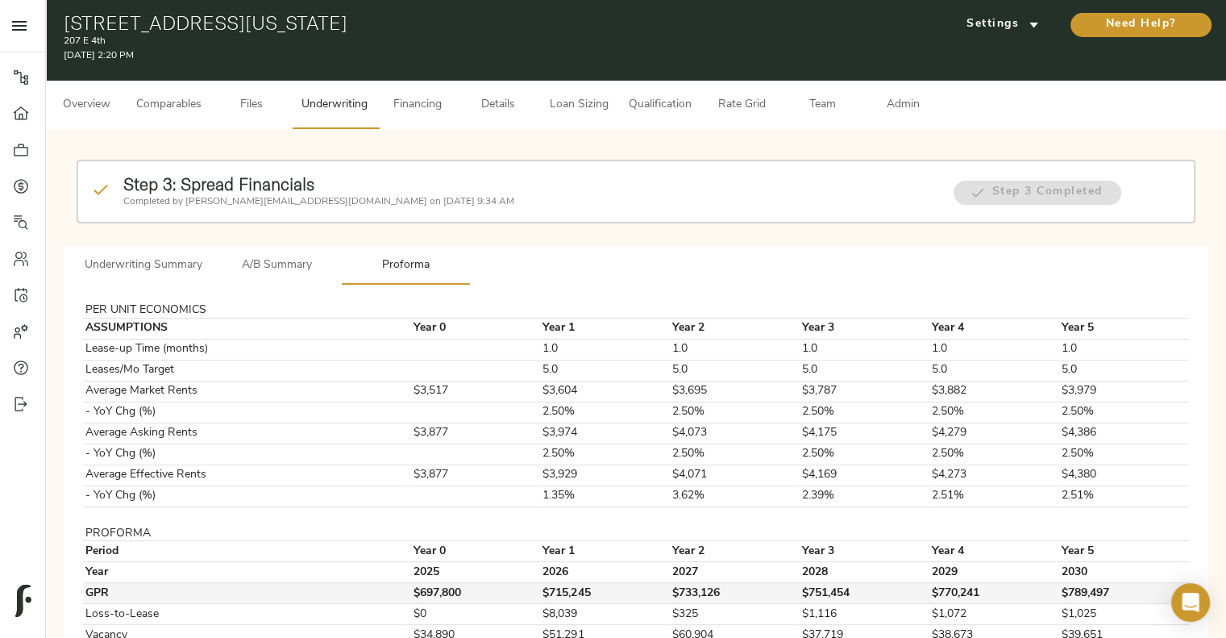
scroll to position [5, 0]
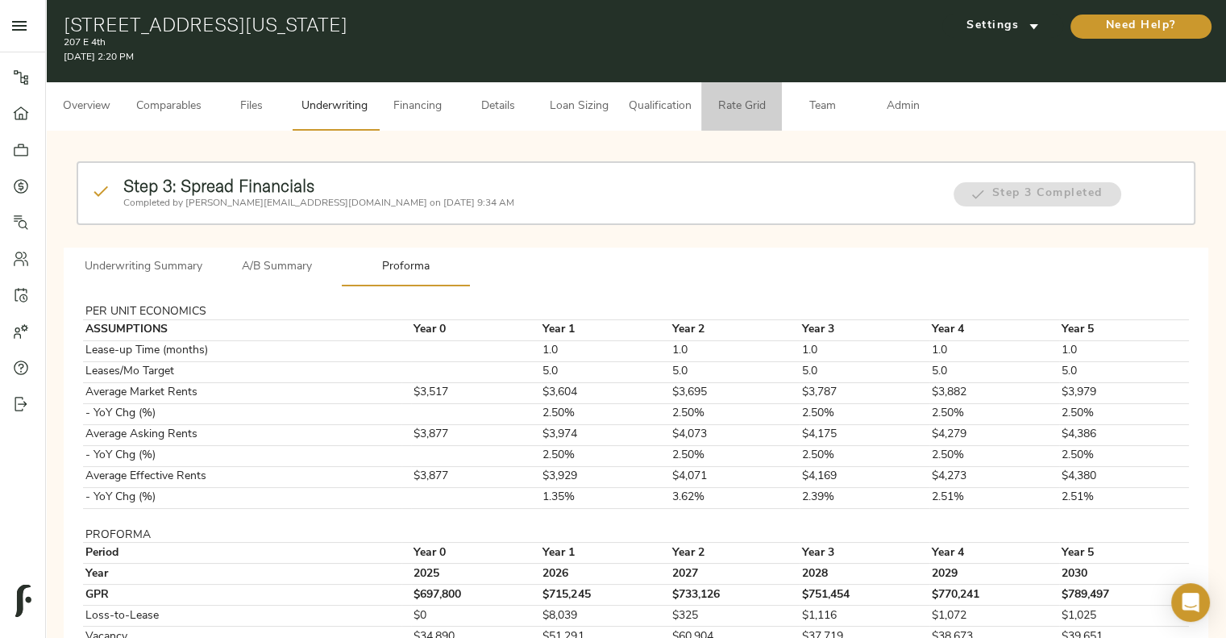
click at [727, 112] on span "Rate Grid" at bounding box center [741, 107] width 61 height 20
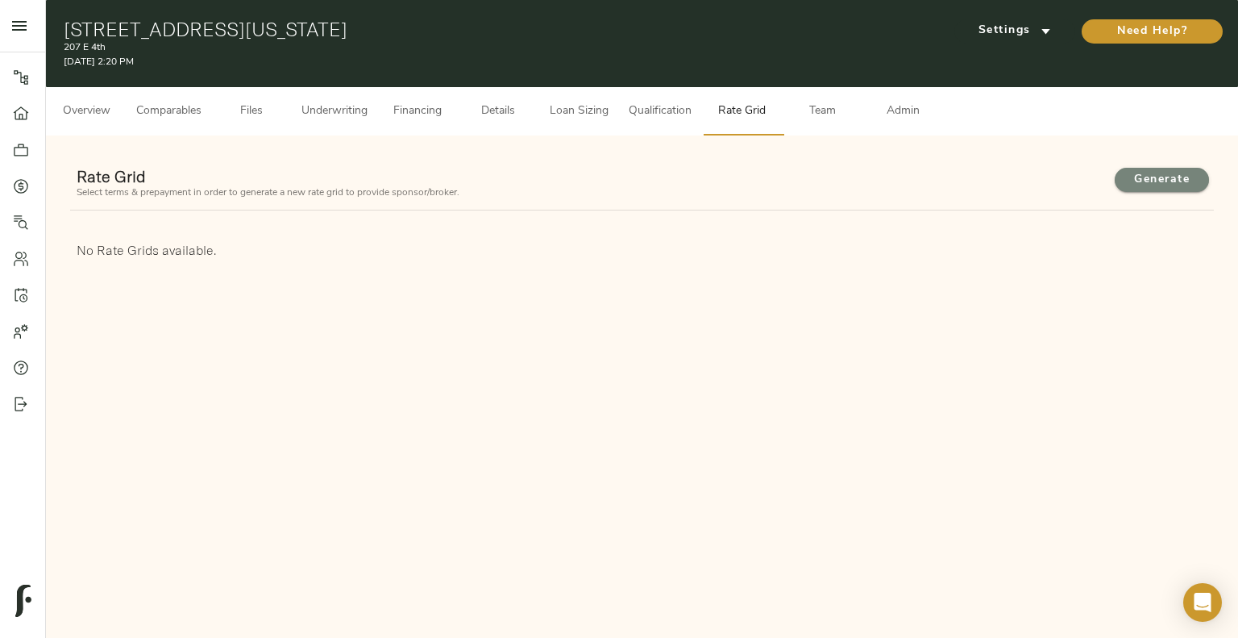
click at [1152, 189] on span "Generate" at bounding box center [1162, 180] width 62 height 20
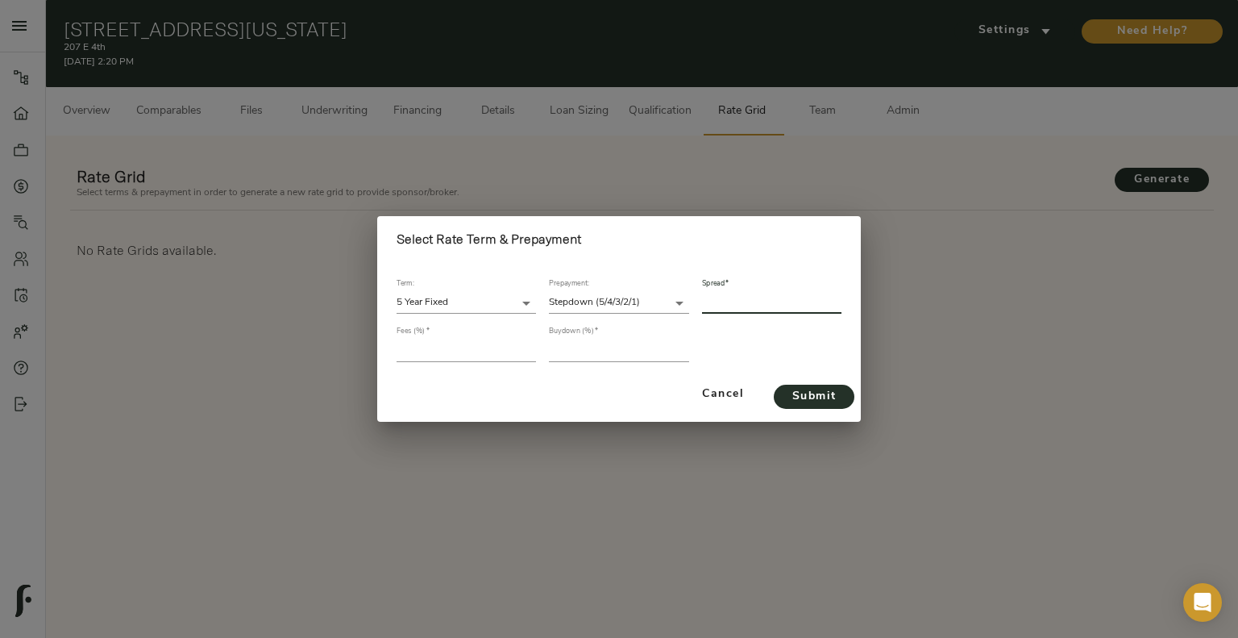
click at [729, 306] on input "number" at bounding box center [771, 303] width 139 height 22
type input "308"
click at [495, 352] on input "number" at bounding box center [466, 350] width 139 height 22
type input "1"
click at [655, 354] on input "number" at bounding box center [618, 350] width 139 height 22
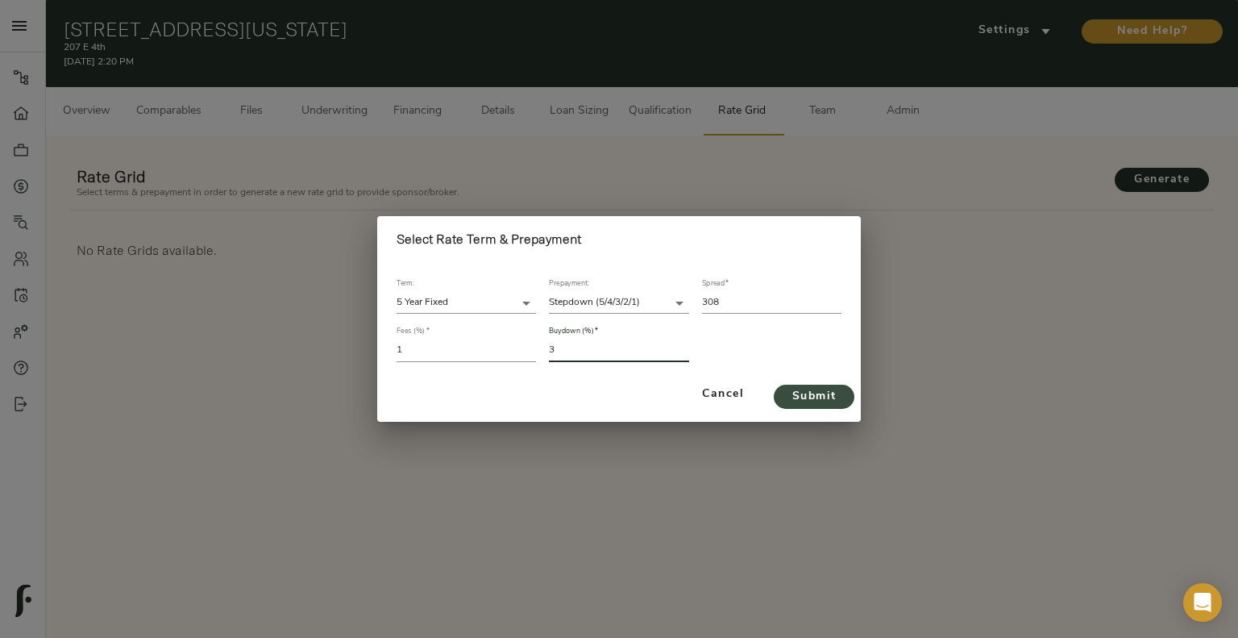
type input "3"
click at [807, 398] on span "Submit" at bounding box center [814, 397] width 48 height 20
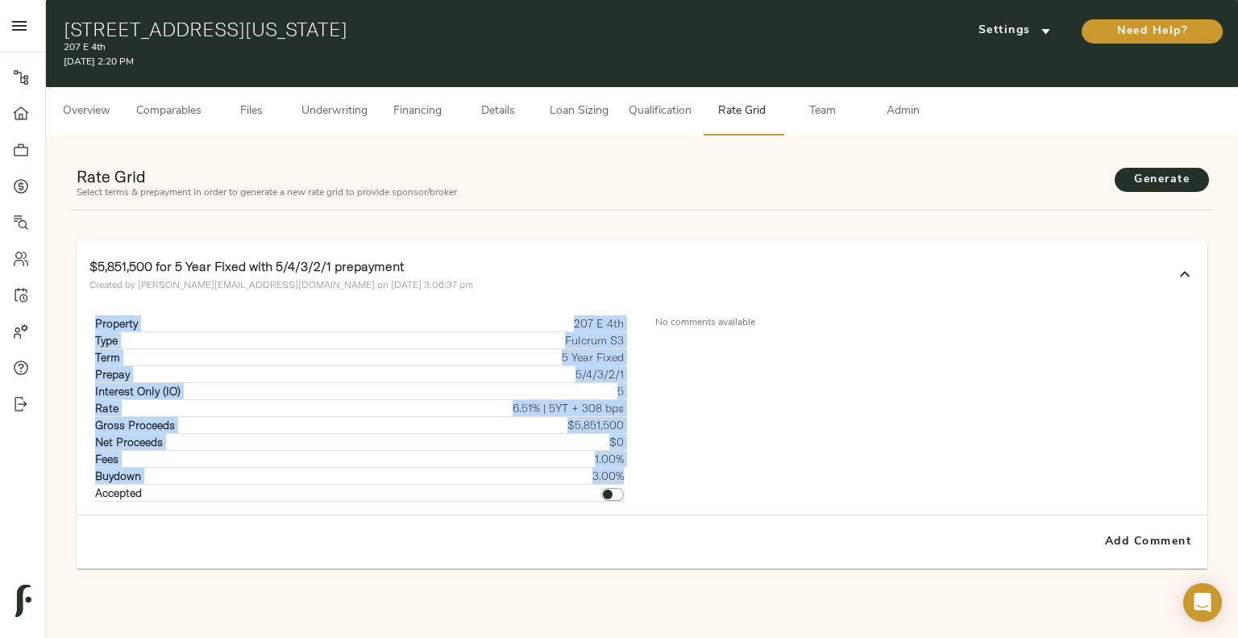
drag, startPoint x: 91, startPoint y: 322, endPoint x: 622, endPoint y: 472, distance: 552.0
click at [622, 472] on div "Property 207 E 4th Type Fulcrum S3 Term 5 Year Fixed Prepay 5/4/3/2/1 Interest …" at bounding box center [358, 408] width 539 height 186
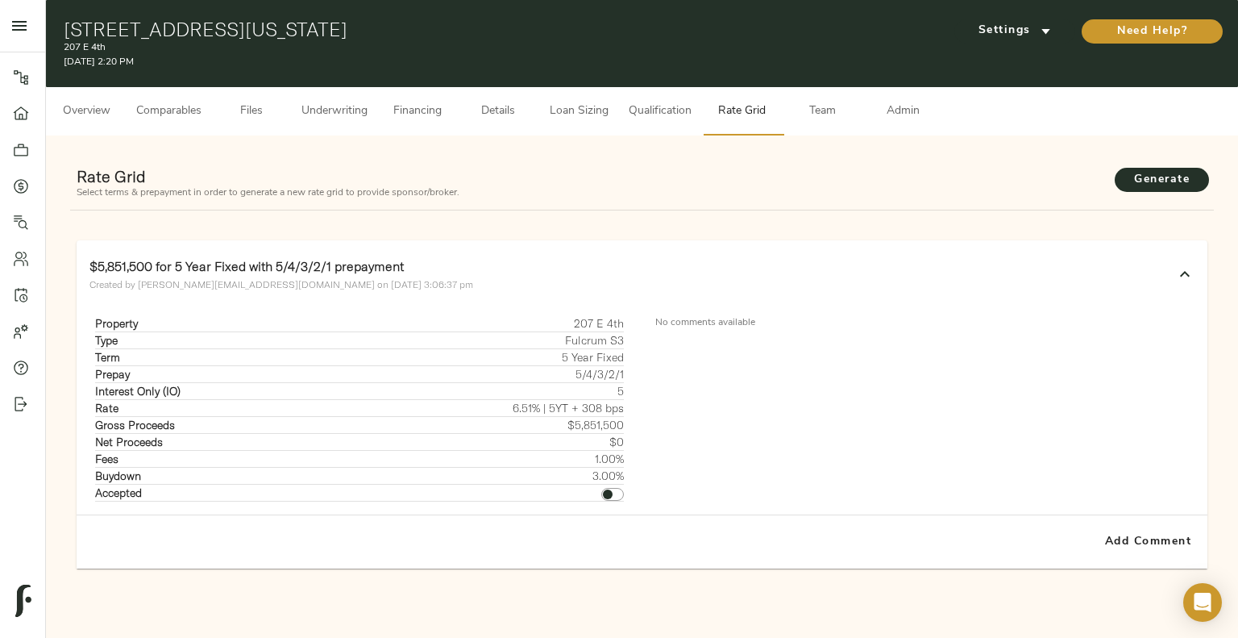
click at [766, 417] on div "No comments available" at bounding box center [925, 408] width 565 height 212
click at [782, 277] on div "$5,851,500 for 5 Year Fixed with 5/4/3/2/1 prepayment Created by [PERSON_NAME][…" at bounding box center [626, 274] width 1075 height 37
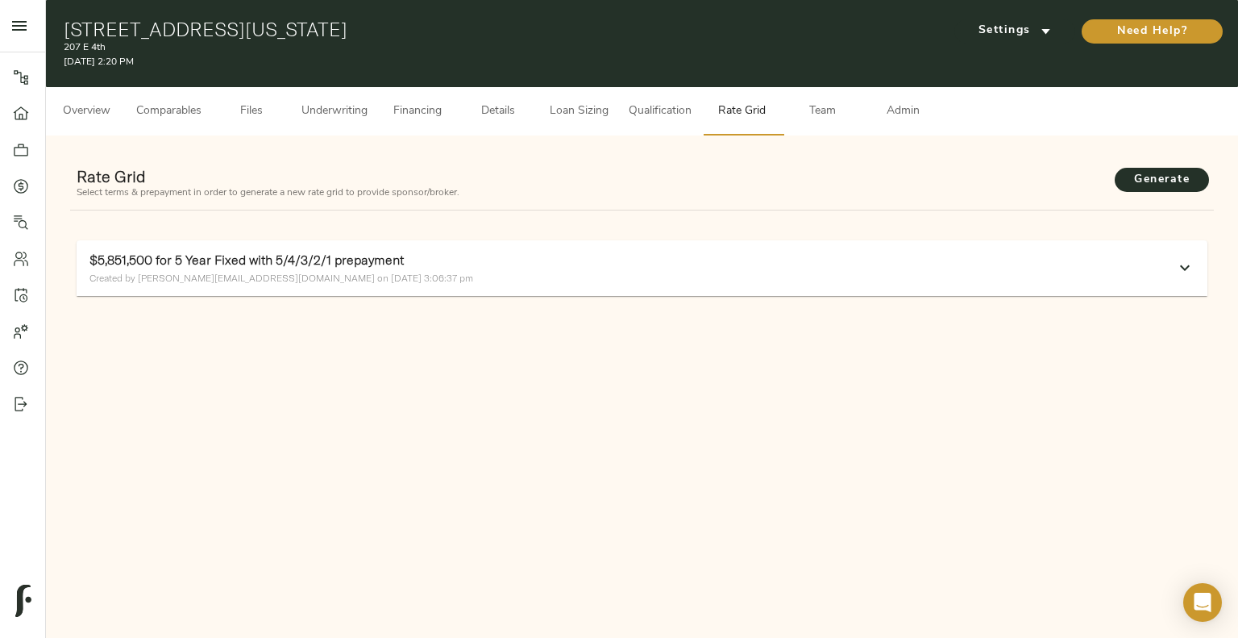
click at [782, 277] on div "$5,851,500 for 5 Year Fixed with 5/4/3/2/1 prepayment Created by [PERSON_NAME][…" at bounding box center [626, 268] width 1075 height 37
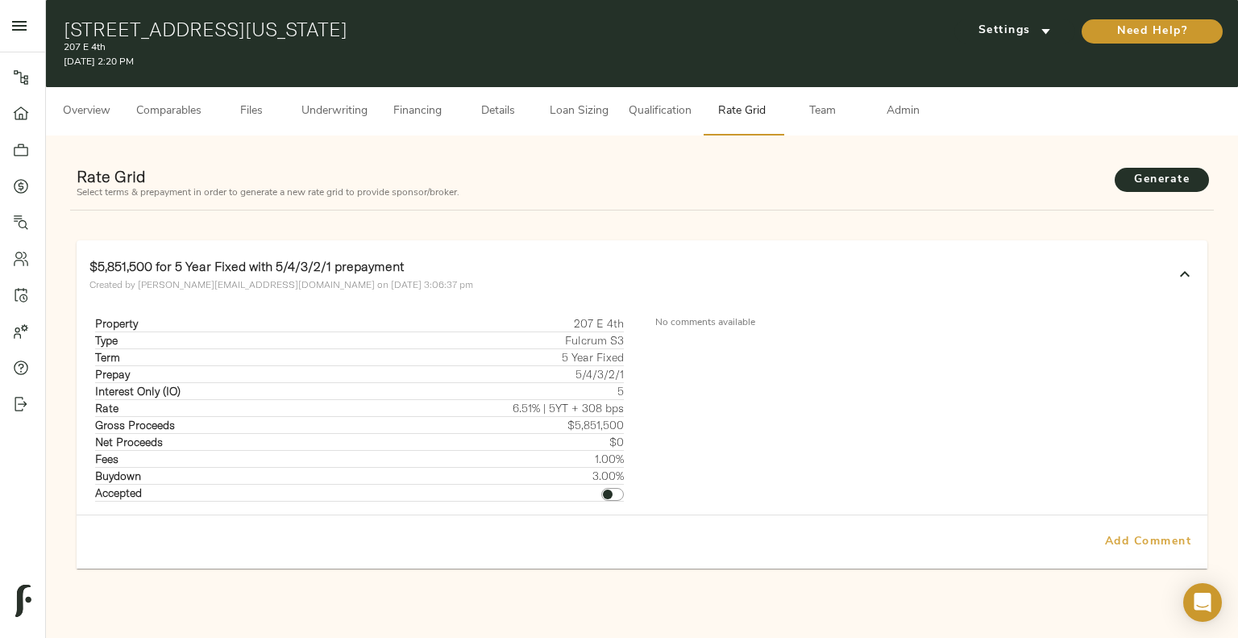
click at [1143, 544] on span "Add Comment" at bounding box center [1149, 542] width 92 height 20
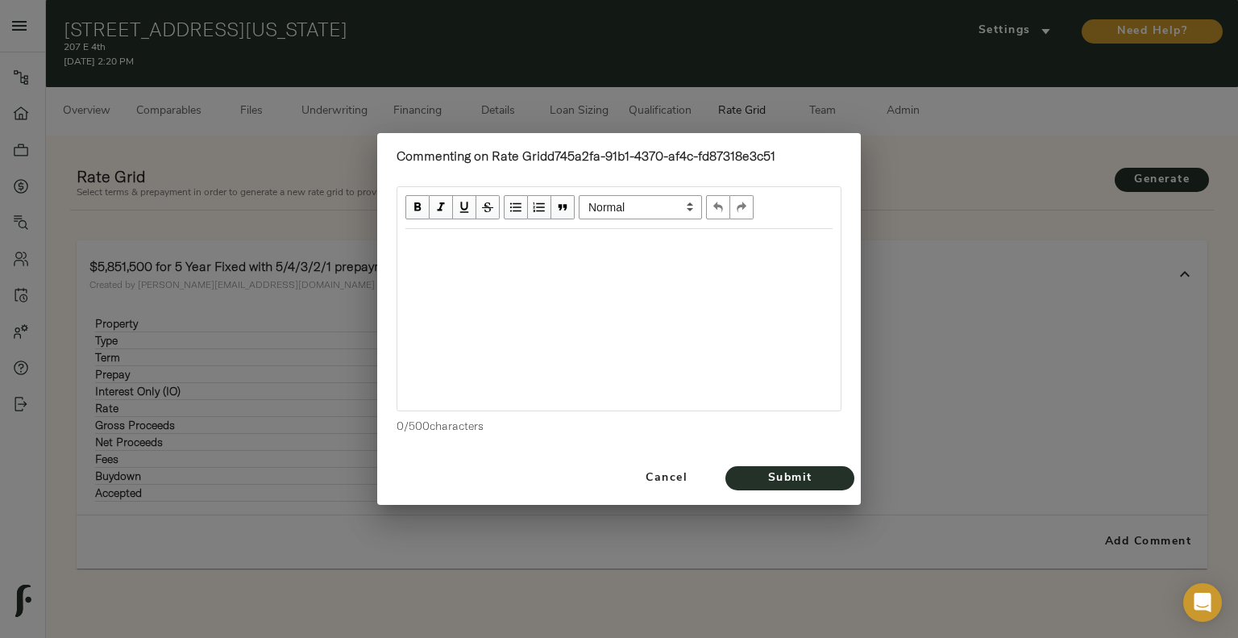
click at [563, 240] on div "Edit text" at bounding box center [618, 246] width 427 height 19
click at [671, 476] on span "Cancel" at bounding box center [667, 478] width 92 height 20
